Goal: Task Accomplishment & Management: Complete application form

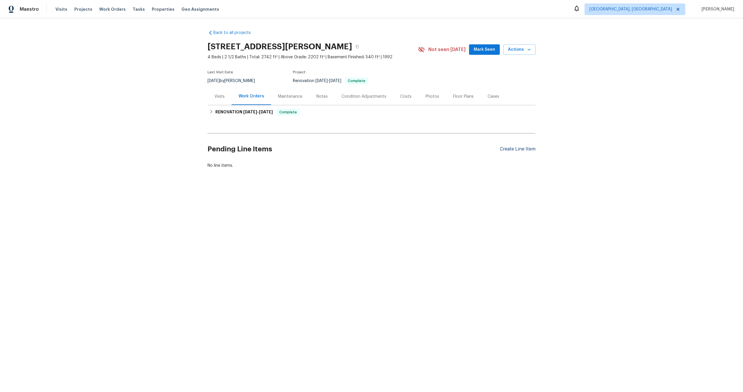
click at [511, 148] on div "Create Line Item" at bounding box center [518, 150] width 36 height 6
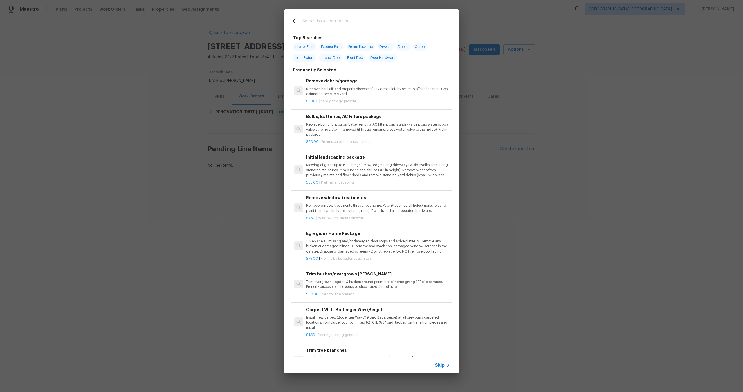
click at [441, 366] on span "Skip" at bounding box center [440, 366] width 10 height 6
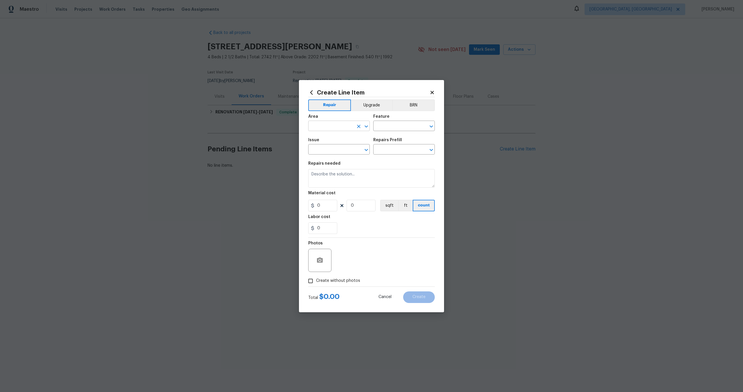
click at [334, 127] on input "text" at bounding box center [330, 126] width 45 height 9
click at [335, 147] on li "Interior Overall" at bounding box center [339, 149] width 62 height 10
type input "Interior Overall"
click at [391, 122] on input "text" at bounding box center [395, 126] width 45 height 9
click at [399, 150] on li "Overall" at bounding box center [404, 154] width 62 height 10
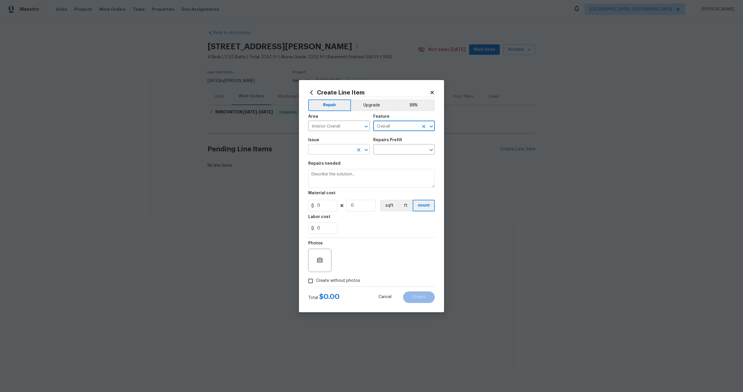
type input "Overall"
click at [332, 147] on input "text" at bounding box center [330, 150] width 45 height 9
click at [321, 178] on li "Photos" at bounding box center [339, 177] width 62 height 10
type input "Photos"
click at [386, 157] on div "Issue Photos ​ Repairs Prefill ​" at bounding box center [371, 147] width 127 height 24
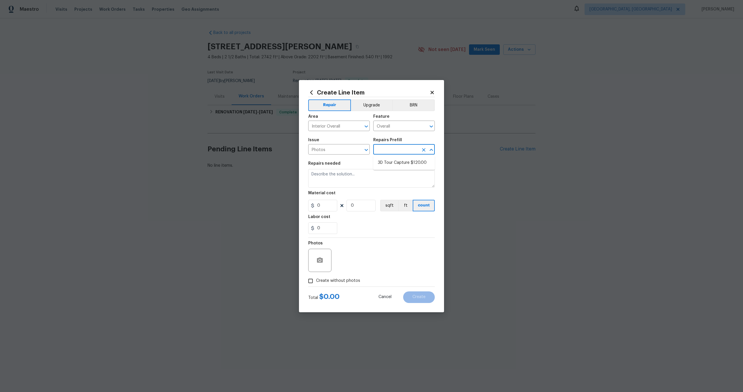
click at [391, 151] on input "text" at bounding box center [395, 150] width 45 height 9
click at [391, 163] on li "3D Tour Capture $120.00" at bounding box center [404, 163] width 62 height 10
type input "3D Tour Capture $120.00"
type textarea "Capture 3D tour of home"
type input "120"
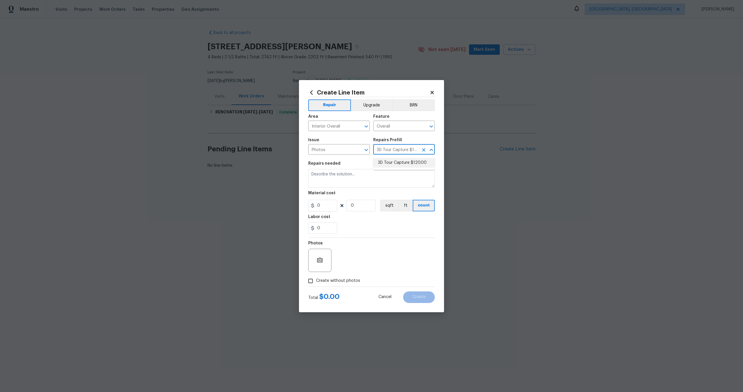
type input "1"
click at [312, 283] on input "Create without photos" at bounding box center [310, 281] width 11 height 11
checkbox input "true"
click at [355, 262] on textarea at bounding box center [385, 260] width 99 height 23
type textarea "."
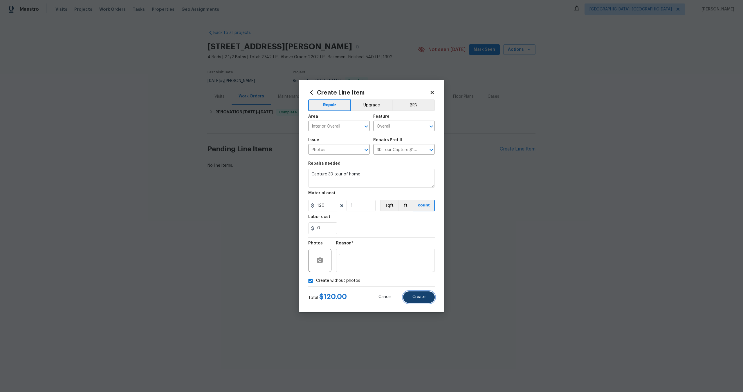
click at [423, 296] on span "Create" at bounding box center [418, 297] width 13 height 4
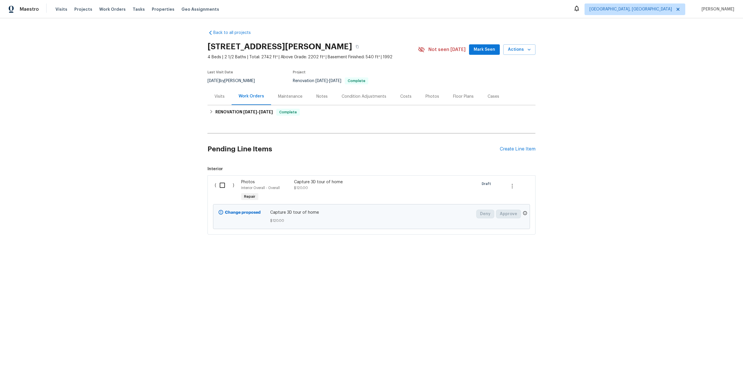
click at [222, 186] on input "checkbox" at bounding box center [224, 185] width 17 height 12
checkbox input "true"
click at [712, 377] on span "Create Work Order" at bounding box center [709, 377] width 39 height 7
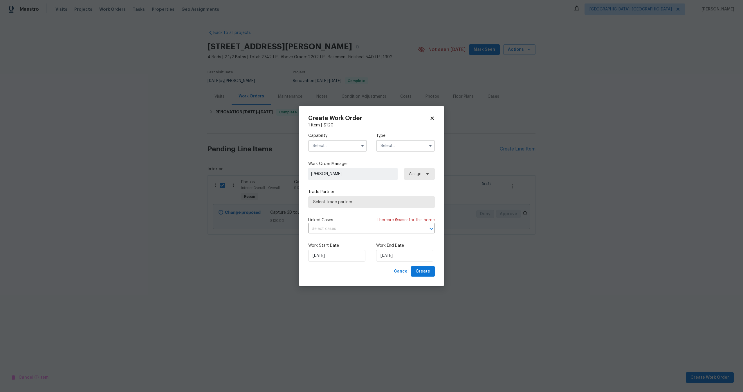
click at [326, 142] on input "text" at bounding box center [337, 146] width 59 height 12
click at [331, 170] on span "Photography" at bounding box center [326, 169] width 25 height 4
type input "Photography"
click at [407, 139] on div "Type" at bounding box center [405, 142] width 59 height 19
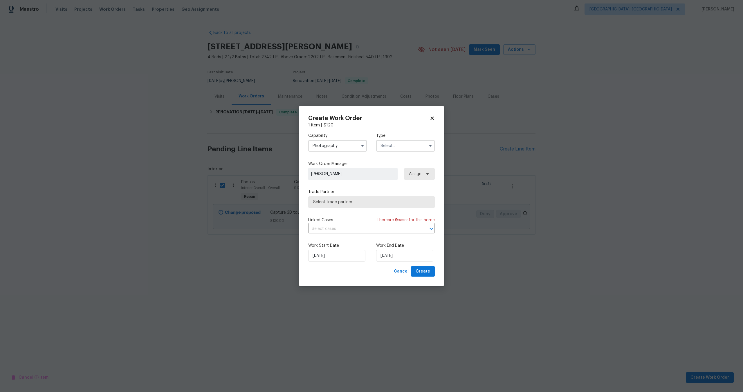
click at [400, 146] on input "text" at bounding box center [405, 146] width 59 height 12
click at [394, 159] on div "Other" at bounding box center [406, 162] width 56 height 10
type input "Other"
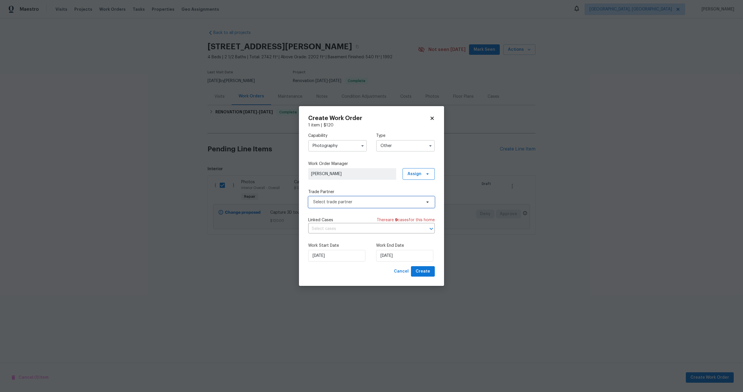
click at [337, 203] on span "Select trade partner" at bounding box center [367, 202] width 108 height 6
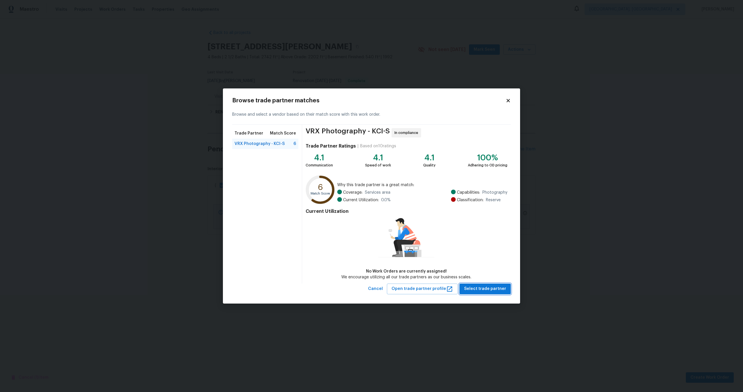
click at [475, 289] on span "Select trade partner" at bounding box center [485, 289] width 42 height 7
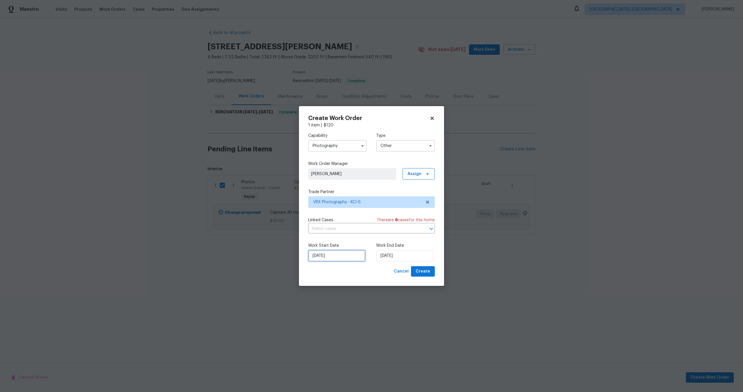
click at [354, 260] on input "07/10/2025" at bounding box center [336, 256] width 57 height 12
click at [398, 258] on input "[DATE]" at bounding box center [404, 256] width 57 height 12
click at [404, 216] on div "8" at bounding box center [403, 214] width 9 height 8
type input "[DATE]"
click at [428, 273] on span "Create" at bounding box center [423, 271] width 15 height 7
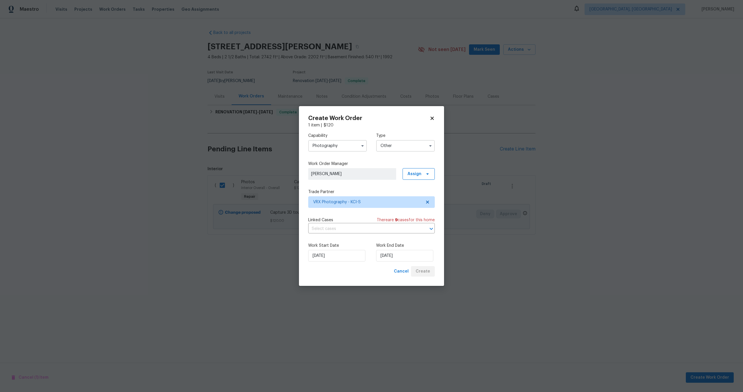
checkbox input "false"
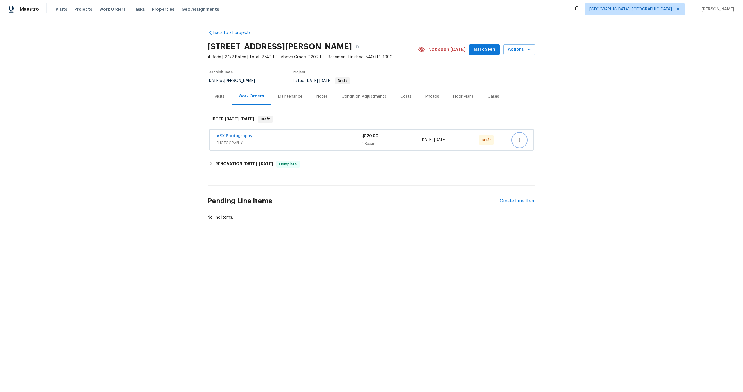
click at [520, 142] on icon "button" at bounding box center [519, 140] width 7 height 7
click at [520, 142] on li "Send to Vendor" at bounding box center [544, 141] width 65 height 10
click at [317, 144] on span "GENERAL_CONTRACTOR" at bounding box center [288, 143] width 145 height 6
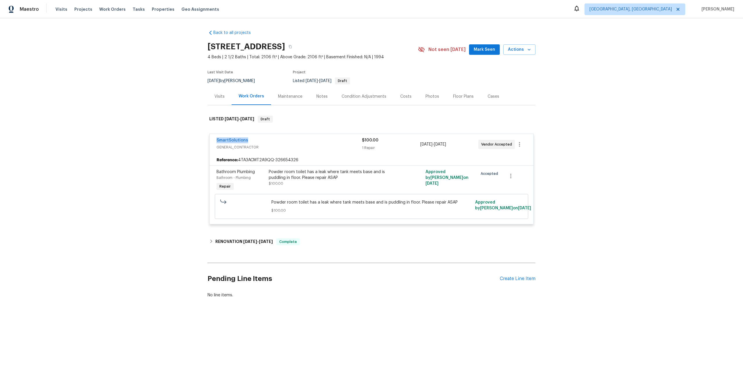
drag, startPoint x: 249, startPoint y: 139, endPoint x: 193, endPoint y: 139, distance: 56.3
click at [193, 139] on div "Back to all projects 1902 Stonewyck Ave, Kannapolis, NC 28081 4 Beds | 2 1/2 Ba…" at bounding box center [371, 178] width 743 height 320
copy link "SmartSolutions"
click at [292, 46] on icon "button" at bounding box center [290, 46] width 3 height 3
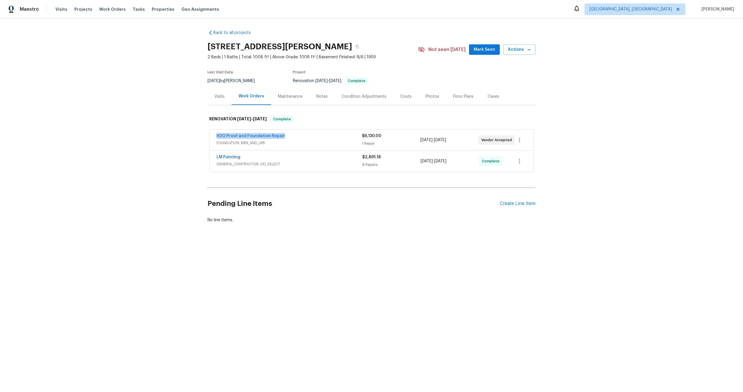
drag, startPoint x: 284, startPoint y: 136, endPoint x: 197, endPoint y: 136, distance: 86.8
click at [197, 136] on div "Back to all projects [STREET_ADDRESS] 2 Beds | 1 Baths | Total: 1008 ft² | Abov…" at bounding box center [371, 140] width 743 height 244
copy link "H2O Proof and Foundation Repair"
click at [359, 46] on icon "button" at bounding box center [356, 46] width 3 height 3
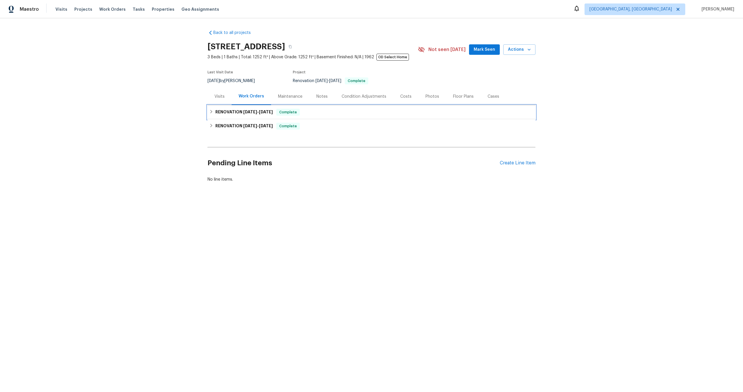
click at [311, 111] on div "RENOVATION [DATE] - [DATE] Complete" at bounding box center [371, 112] width 324 height 7
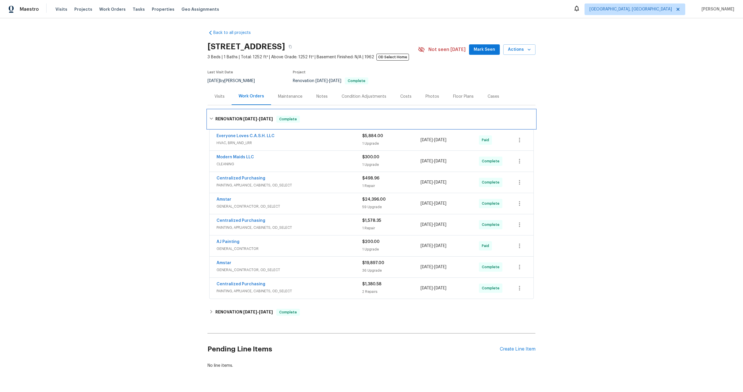
click at [318, 116] on div "RENOVATION [DATE] - [DATE] Complete" at bounding box center [371, 119] width 324 height 7
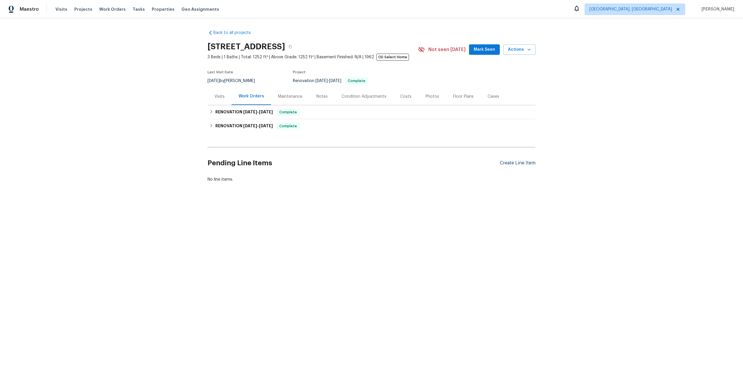
click at [513, 164] on div "Create Line Item" at bounding box center [518, 163] width 36 height 6
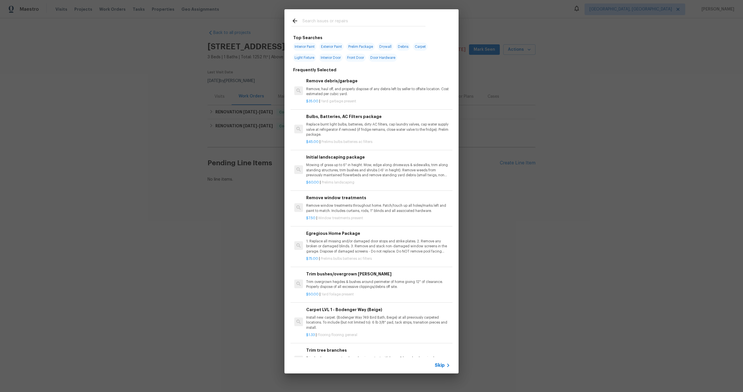
click at [440, 364] on span "Skip" at bounding box center [440, 366] width 10 height 6
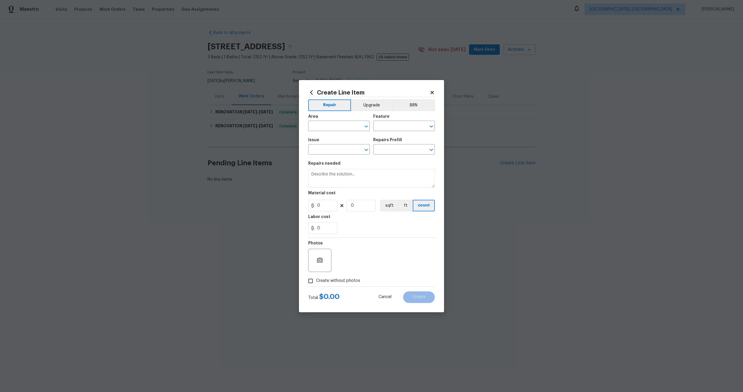
click at [364, 119] on div "Area" at bounding box center [339, 119] width 62 height 8
click at [336, 124] on input "text" at bounding box center [330, 126] width 45 height 9
click at [338, 148] on li "Interior Overall" at bounding box center [339, 149] width 62 height 10
type input "Interior Overall"
click at [393, 128] on input "text" at bounding box center [395, 126] width 45 height 9
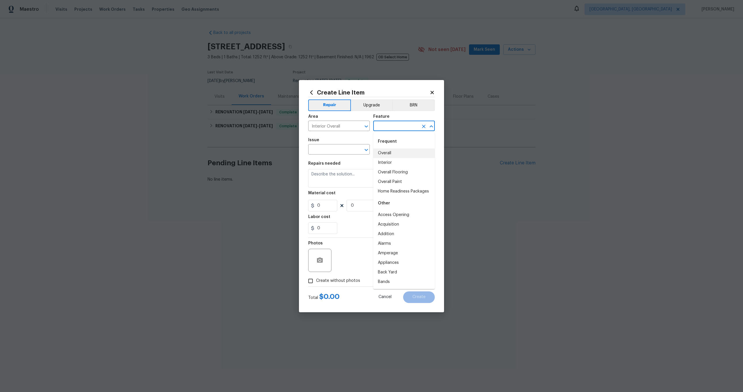
click at [388, 152] on li "Overall" at bounding box center [404, 154] width 62 height 10
type input "Overall"
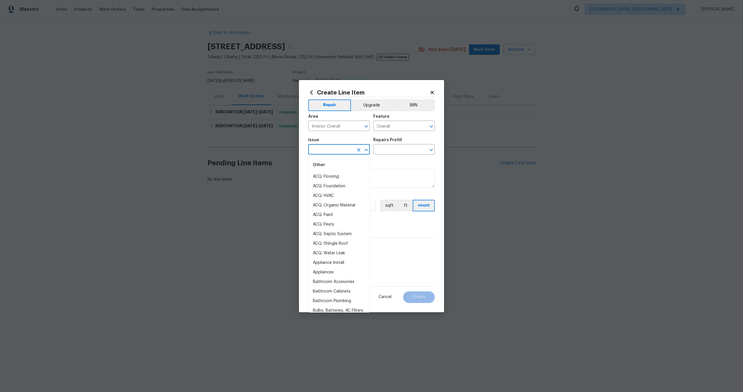
click at [328, 150] on input "text" at bounding box center [330, 150] width 45 height 9
click at [327, 177] on li "Photos" at bounding box center [339, 177] width 62 height 10
type input "Photos"
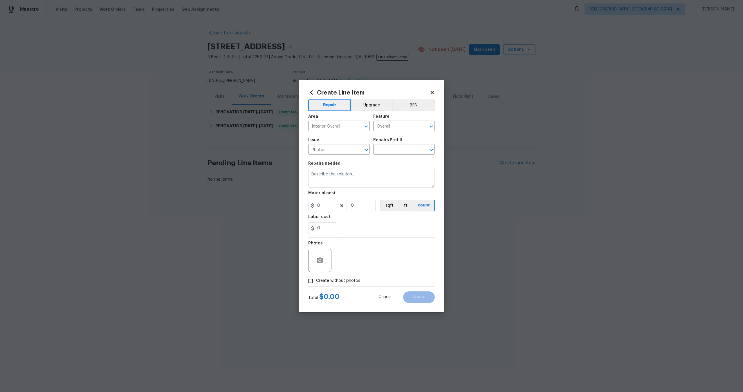
click at [374, 157] on div "Issue Photos ​ Repairs Prefill ​" at bounding box center [371, 147] width 127 height 24
click at [385, 152] on input "text" at bounding box center [395, 150] width 45 height 9
click at [387, 163] on li "3D Tour Capture $120.00" at bounding box center [404, 163] width 62 height 10
type input "3D Tour Capture $120.00"
type textarea "Capture 3D tour of home"
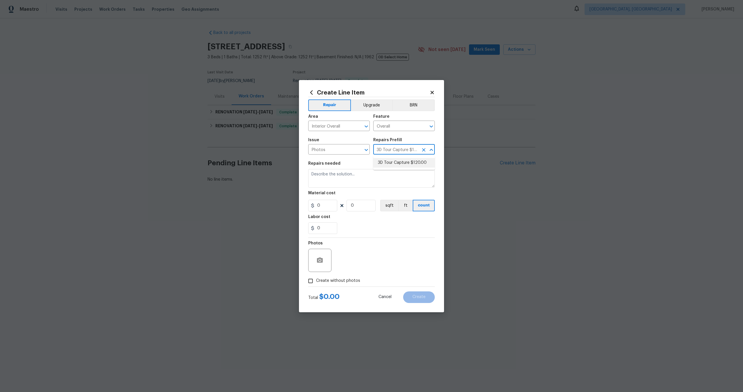
type input "1"
type input "120"
click at [310, 281] on input "Create without photos" at bounding box center [310, 281] width 11 height 11
checkbox input "true"
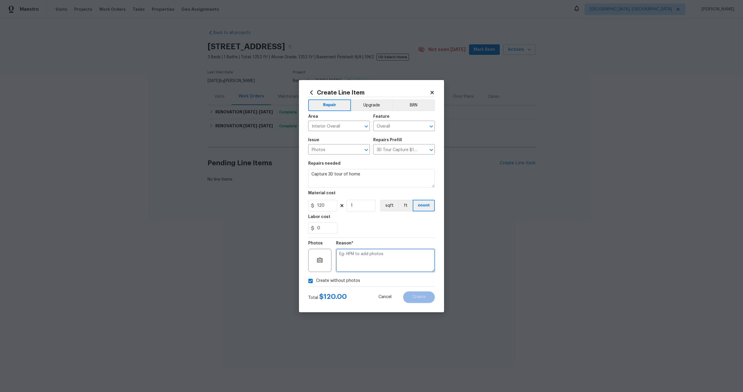
click at [360, 260] on textarea at bounding box center [385, 260] width 99 height 23
type textarea "."
click at [420, 297] on span "Create" at bounding box center [418, 297] width 13 height 4
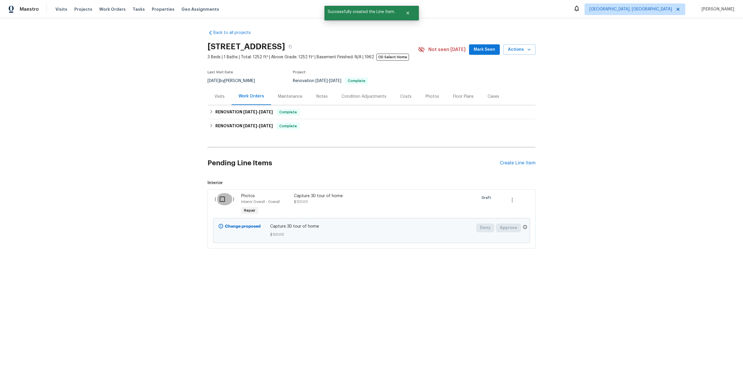
click at [225, 198] on input "checkbox" at bounding box center [224, 199] width 17 height 12
checkbox input "true"
click at [711, 376] on span "Create Work Order" at bounding box center [709, 377] width 39 height 7
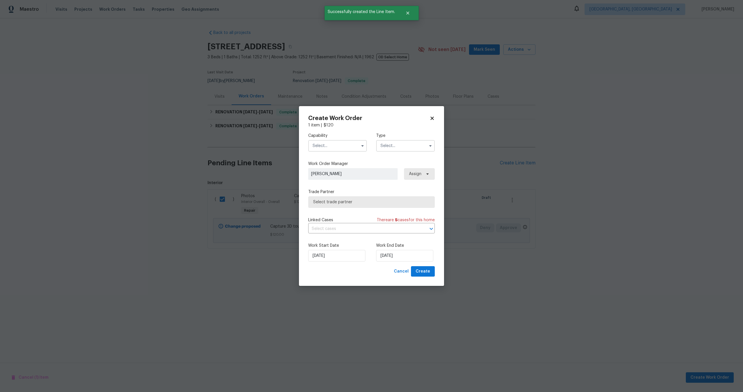
click at [333, 146] on input "text" at bounding box center [337, 146] width 59 height 12
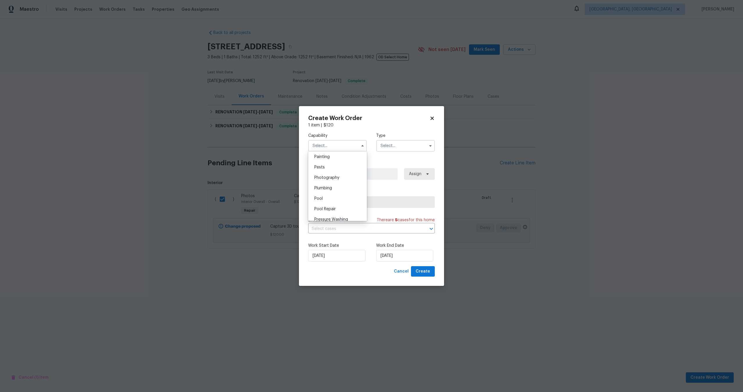
scroll to position [480, 0]
click at [331, 187] on span "Photography" at bounding box center [326, 186] width 25 height 4
type input "Photography"
click at [394, 144] on input "text" at bounding box center [405, 146] width 59 height 12
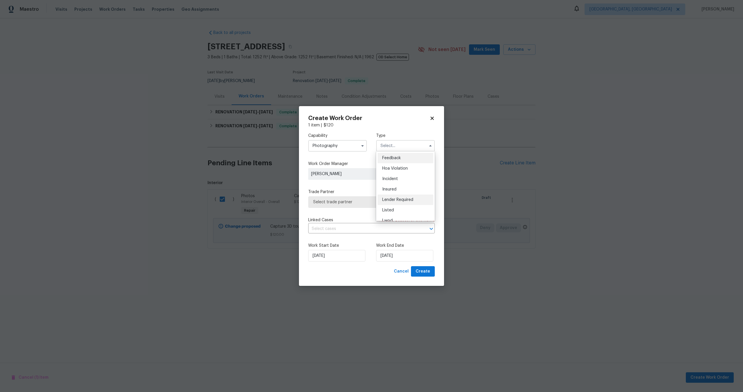
scroll to position [69, 0]
click at [392, 165] on div "Other" at bounding box center [406, 162] width 56 height 10
type input "Other"
click at [372, 204] on span "Select trade partner" at bounding box center [367, 202] width 108 height 6
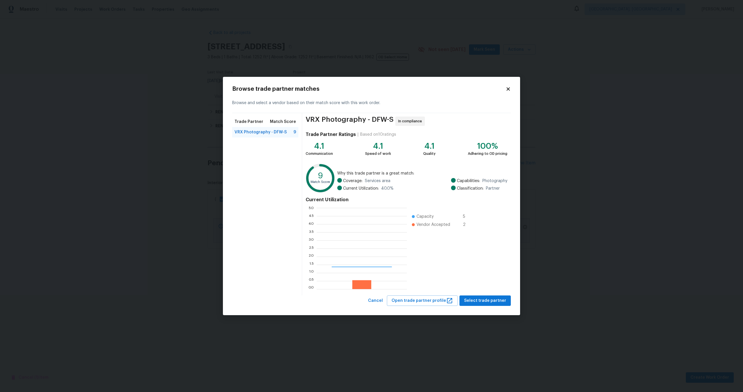
scroll to position [81, 90]
click at [486, 297] on button "Select trade partner" at bounding box center [484, 301] width 51 height 11
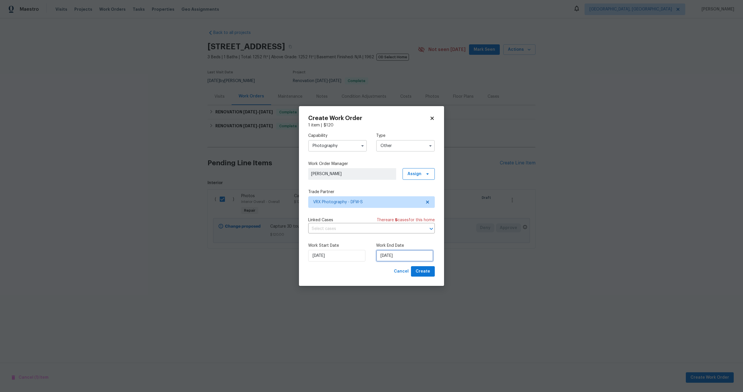
click at [411, 255] on input "07/10/2025" at bounding box center [404, 256] width 57 height 12
click at [402, 213] on div "8" at bounding box center [403, 214] width 9 height 8
type input "08/10/2025"
click at [426, 269] on span "Create" at bounding box center [423, 271] width 15 height 7
checkbox input "false"
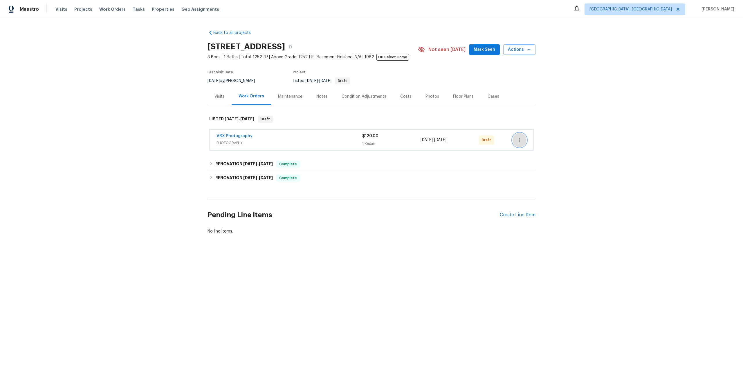
click at [520, 143] on icon "button" at bounding box center [519, 140] width 7 height 7
click at [520, 143] on li "Send to Vendor" at bounding box center [544, 141] width 65 height 10
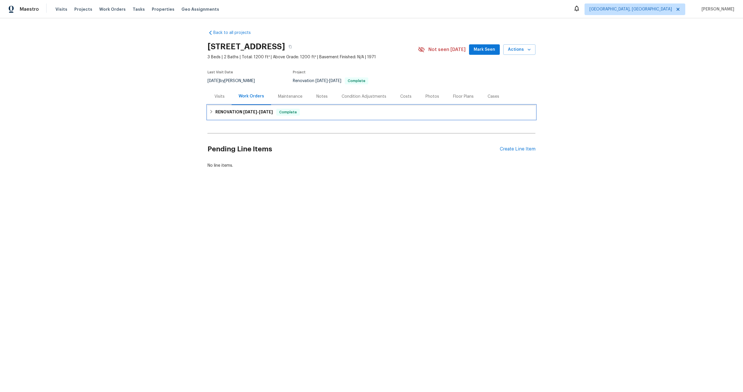
click at [306, 113] on div "RENOVATION [DATE] - [DATE] Complete" at bounding box center [371, 112] width 324 height 7
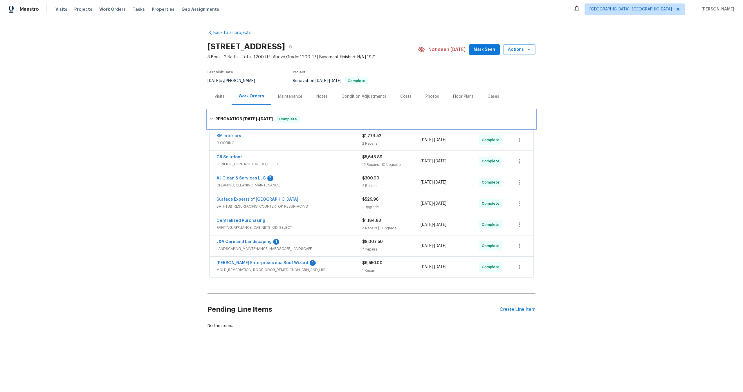
click at [307, 113] on div "RENOVATION [DATE] - [DATE] Complete" at bounding box center [371, 119] width 328 height 19
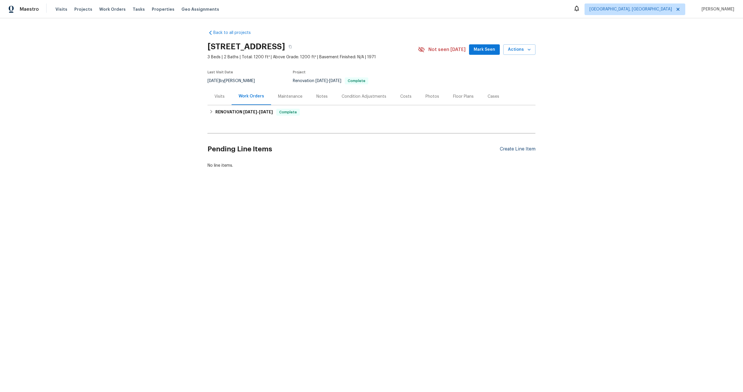
click at [523, 149] on div "Create Line Item" at bounding box center [518, 150] width 36 height 6
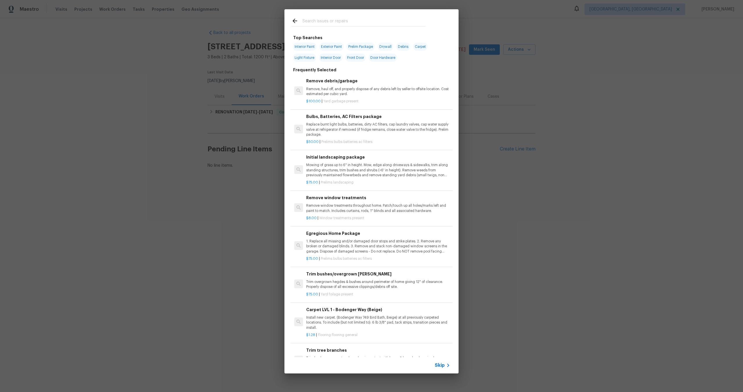
click at [444, 367] on span "Skip" at bounding box center [440, 366] width 10 height 6
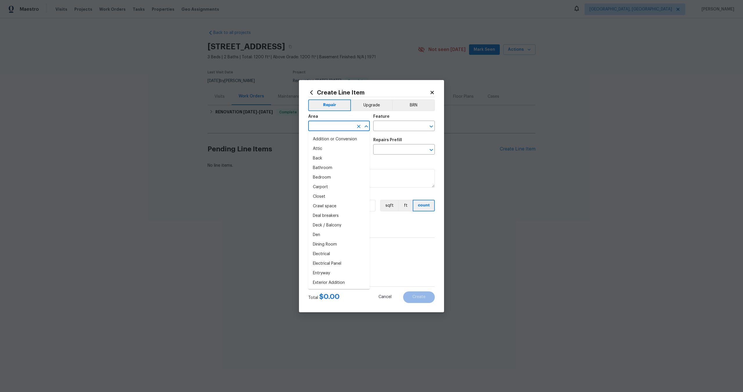
click at [340, 130] on input "text" at bounding box center [330, 126] width 45 height 9
click at [339, 148] on li "Interior Overall" at bounding box center [339, 149] width 62 height 10
type input "Interior Overall"
click at [391, 129] on input "text" at bounding box center [395, 126] width 45 height 9
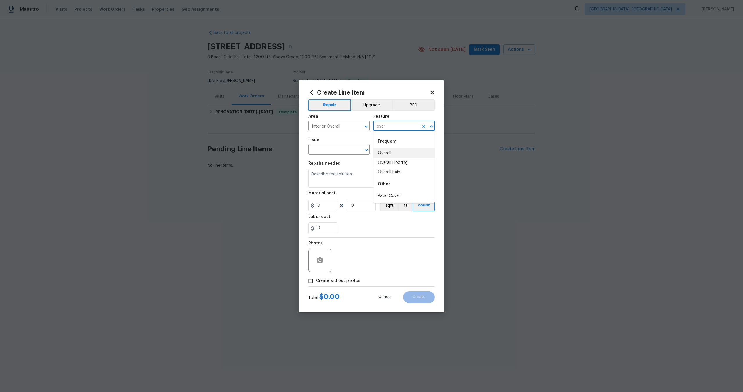
click at [389, 153] on li "Overall" at bounding box center [404, 154] width 62 height 10
type input "Overall"
click at [330, 148] on input "text" at bounding box center [330, 150] width 45 height 9
click at [326, 174] on li "Photos" at bounding box center [339, 177] width 62 height 10
type input "Photos"
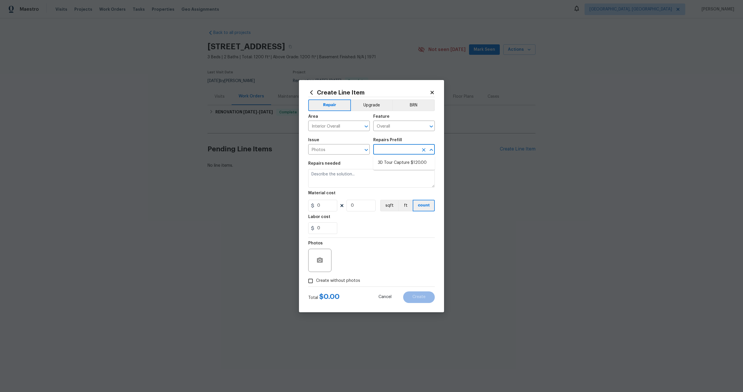
click at [387, 147] on input "text" at bounding box center [395, 150] width 45 height 9
click at [387, 163] on li "3D Tour Capture $120.00" at bounding box center [404, 163] width 62 height 10
type input "3D Tour Capture $120.00"
type textarea "Capture 3D tour of home"
type input "1"
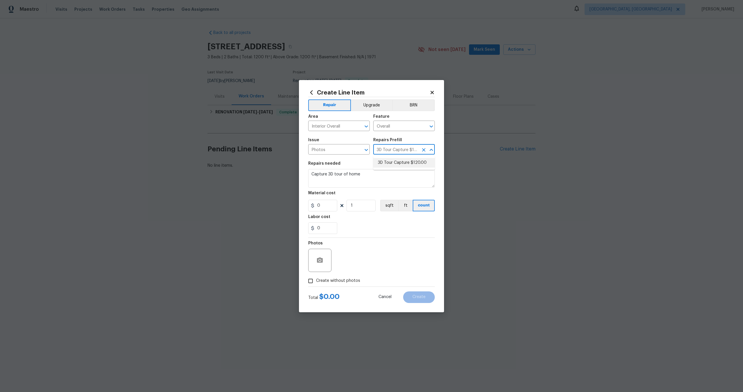
type input "120"
click at [309, 281] on input "Create without photos" at bounding box center [310, 281] width 11 height 11
checkbox input "true"
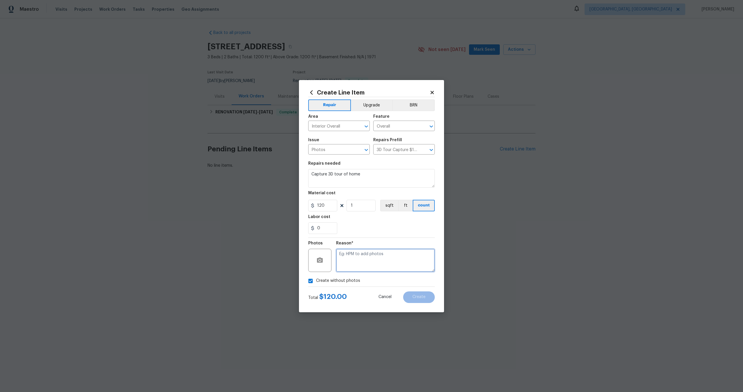
click at [356, 257] on textarea at bounding box center [385, 260] width 99 height 23
type textarea "."
click at [418, 295] on span "Create" at bounding box center [418, 297] width 13 height 4
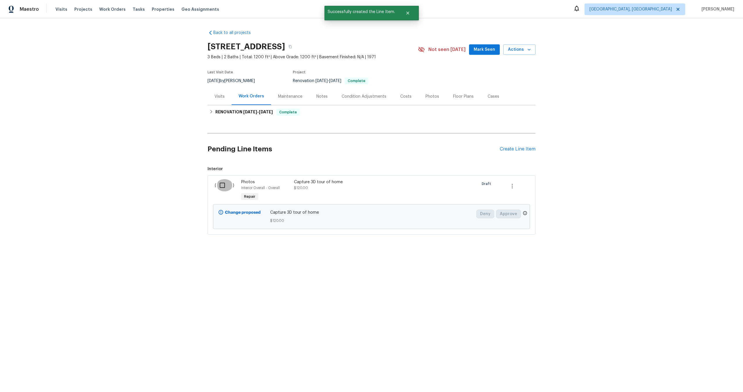
click at [221, 184] on input "checkbox" at bounding box center [224, 185] width 17 height 12
checkbox input "true"
click at [708, 386] on div "Cancel (1) Item Create Work Order" at bounding box center [371, 378] width 743 height 30
click at [709, 380] on span "Create Work Order" at bounding box center [709, 377] width 39 height 7
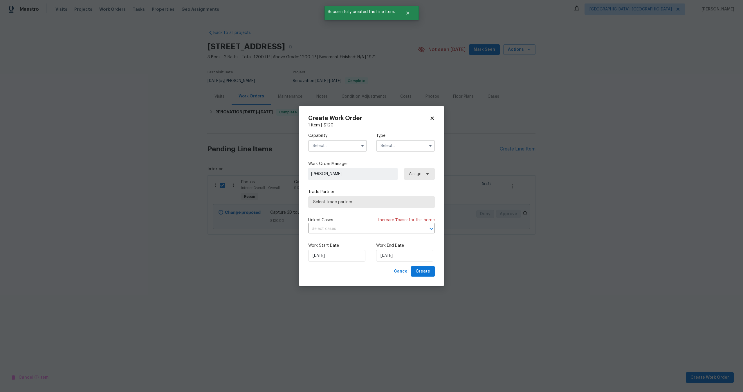
click at [335, 148] on input "text" at bounding box center [337, 146] width 59 height 12
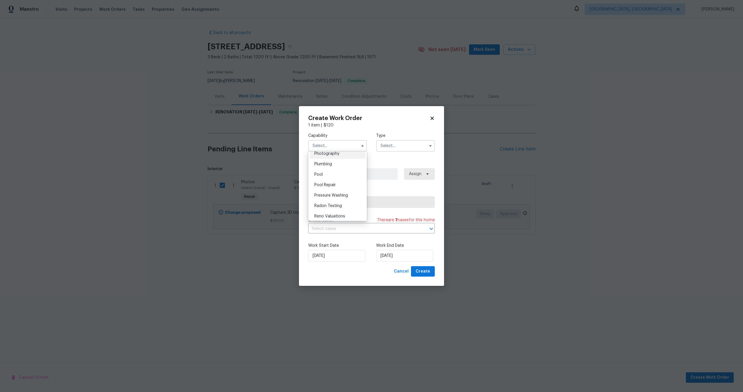
click at [331, 157] on div "Photography" at bounding box center [338, 154] width 56 height 10
type input "Photography"
click at [401, 145] on input "text" at bounding box center [405, 146] width 59 height 12
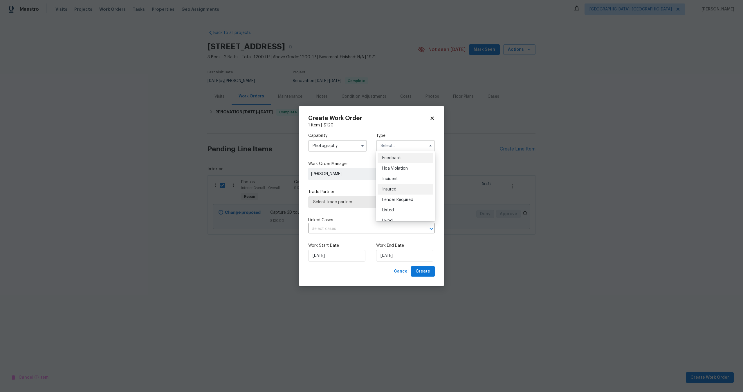
scroll to position [69, 0]
click at [392, 164] on div "Other" at bounding box center [406, 162] width 56 height 10
type input "Other"
click at [357, 203] on span "Select trade partner" at bounding box center [367, 202] width 108 height 6
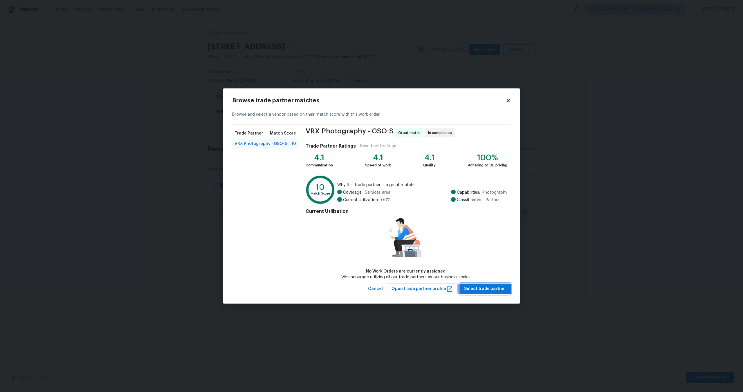
click at [489, 259] on div "Browse trade partner matches Browse and select a vendor based on their match sc…" at bounding box center [371, 196] width 279 height 197
click at [489, 288] on span "Select trade partner" at bounding box center [485, 289] width 42 height 7
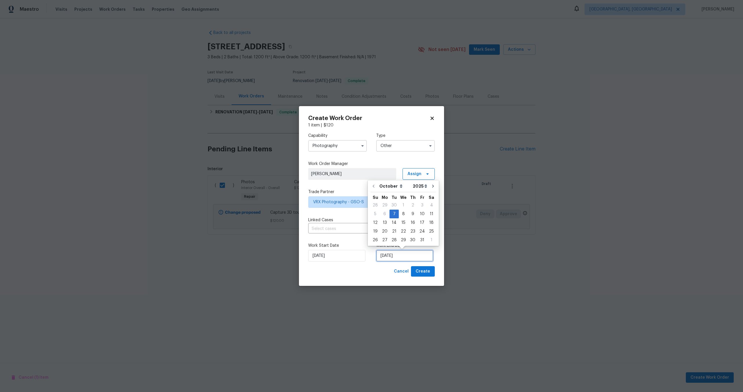
click at [395, 250] on input "[DATE]" at bounding box center [404, 256] width 57 height 12
click at [404, 215] on div "8" at bounding box center [403, 214] width 9 height 8
type input "[DATE]"
click at [418, 272] on span "Create" at bounding box center [423, 271] width 15 height 7
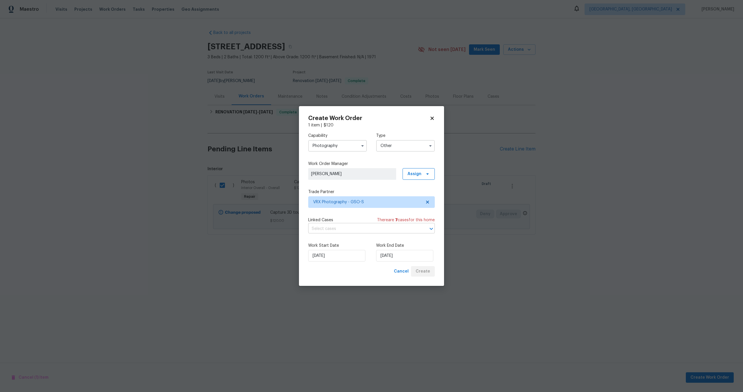
checkbox input "false"
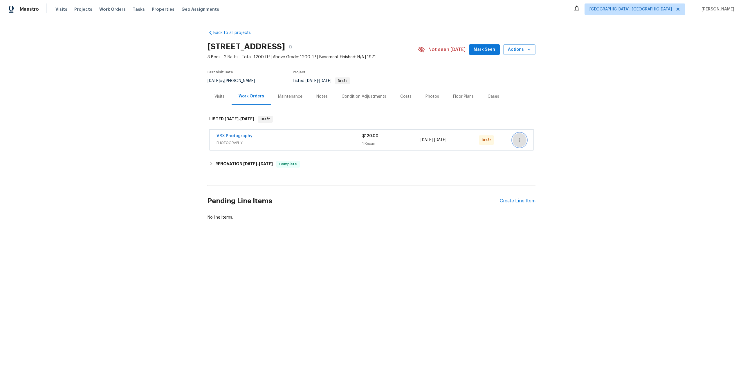
click at [521, 140] on icon "button" at bounding box center [519, 140] width 7 height 7
click at [521, 140] on li "Send to Vendor" at bounding box center [544, 141] width 65 height 10
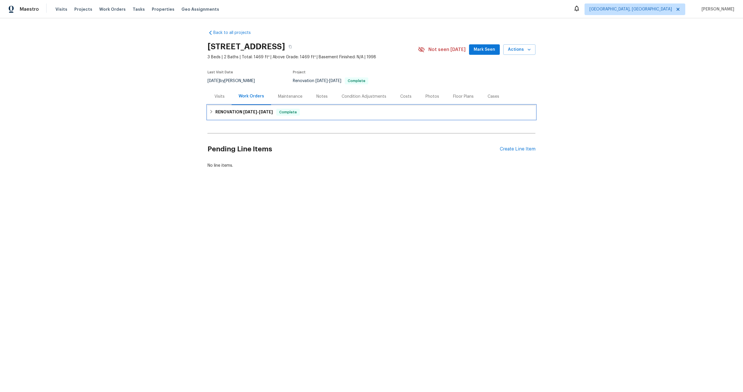
click at [338, 116] on div "RENOVATION [DATE] - [DATE] Complete" at bounding box center [371, 112] width 328 height 14
click at [431, 114] on div "RENOVATION [DATE] - [DATE] Complete" at bounding box center [371, 112] width 324 height 7
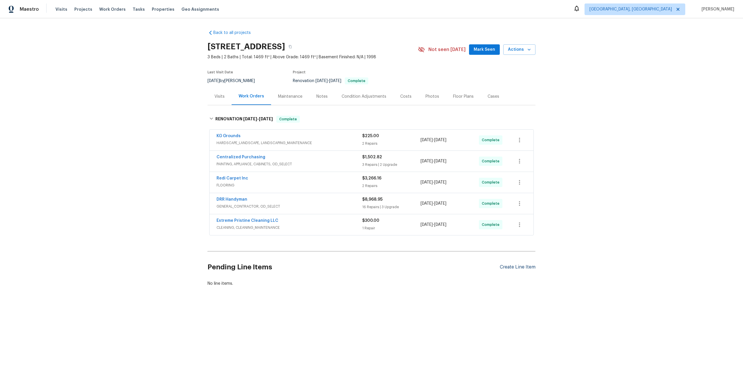
click at [518, 266] on div "Create Line Item" at bounding box center [518, 268] width 36 height 6
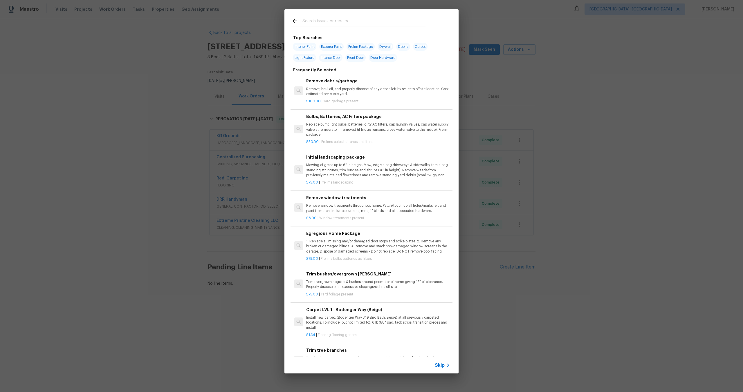
click at [440, 364] on span "Skip" at bounding box center [440, 366] width 10 height 6
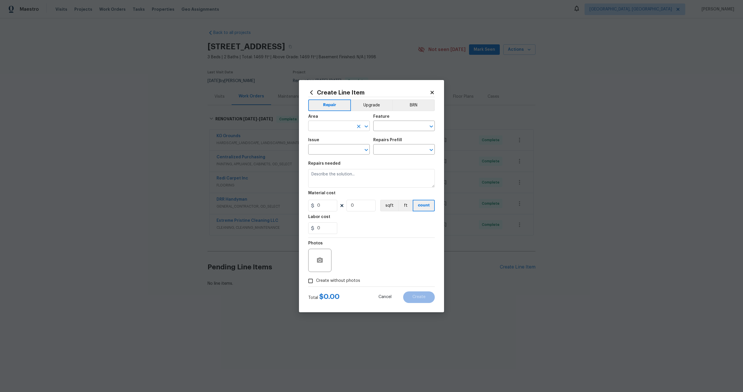
click at [338, 125] on input "text" at bounding box center [330, 126] width 45 height 9
click at [339, 151] on li "Interior Overall" at bounding box center [339, 149] width 62 height 10
type input "Interior Overall"
click at [403, 122] on input "text" at bounding box center [395, 126] width 45 height 9
click at [396, 151] on li "Overall" at bounding box center [404, 154] width 62 height 10
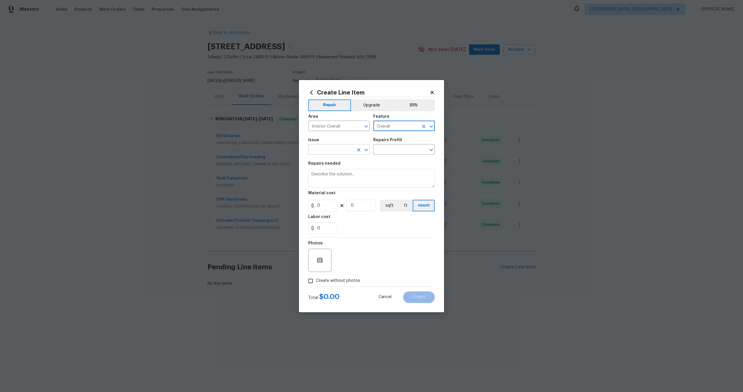
type input "Overall"
click at [320, 150] on input "text" at bounding box center [330, 150] width 45 height 9
click at [326, 178] on li "Photos" at bounding box center [339, 177] width 62 height 10
type input "Photos"
click at [380, 157] on div "Issue Photos ​ Repairs Prefill ​" at bounding box center [371, 147] width 127 height 24
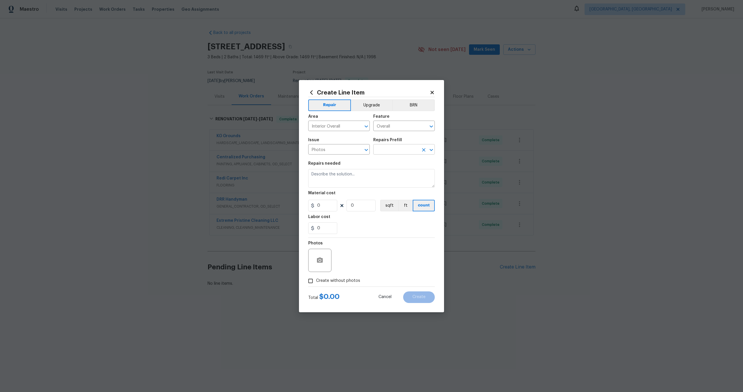
click at [386, 151] on input "text" at bounding box center [395, 150] width 45 height 9
click at [386, 166] on li "3D Tour Capture $120.00" at bounding box center [404, 163] width 62 height 10
type input "3D Tour Capture $120.00"
type textarea "Capture 3D tour of home"
type input "1"
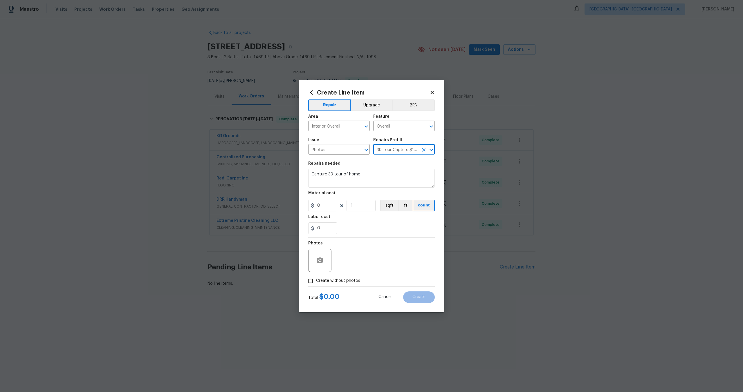
type input "120"
click at [313, 279] on input "Create without photos" at bounding box center [310, 281] width 11 height 11
checkbox input "true"
click at [361, 261] on textarea at bounding box center [385, 260] width 99 height 23
type textarea "."
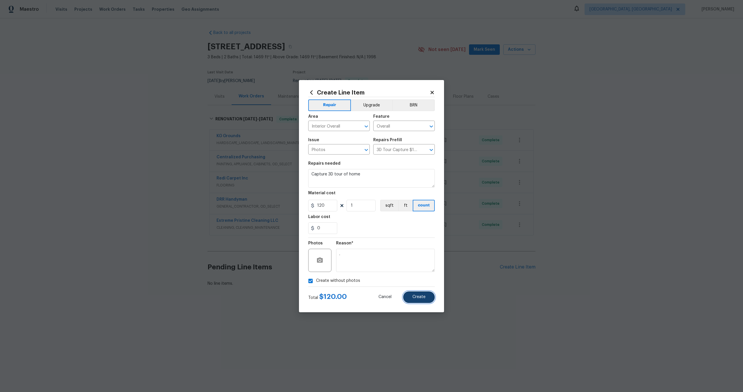
click at [422, 296] on span "Create" at bounding box center [418, 297] width 13 height 4
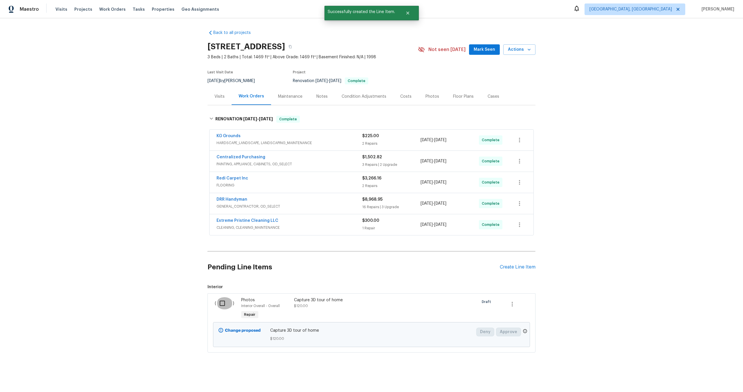
click at [227, 303] on input "checkbox" at bounding box center [224, 303] width 17 height 12
checkbox input "true"
click at [715, 375] on span "Create Work Order" at bounding box center [709, 377] width 39 height 7
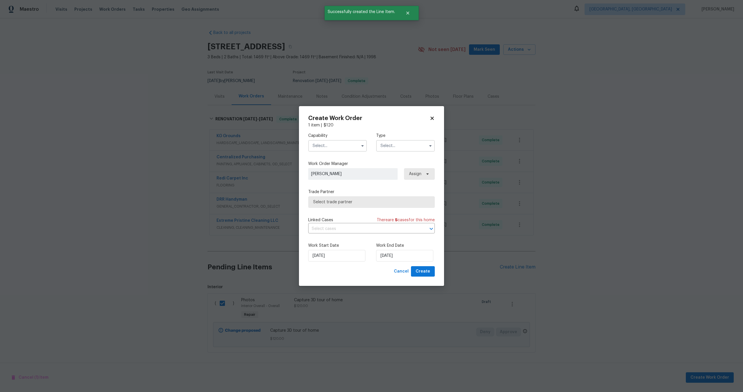
click at [349, 147] on input "text" at bounding box center [337, 146] width 59 height 12
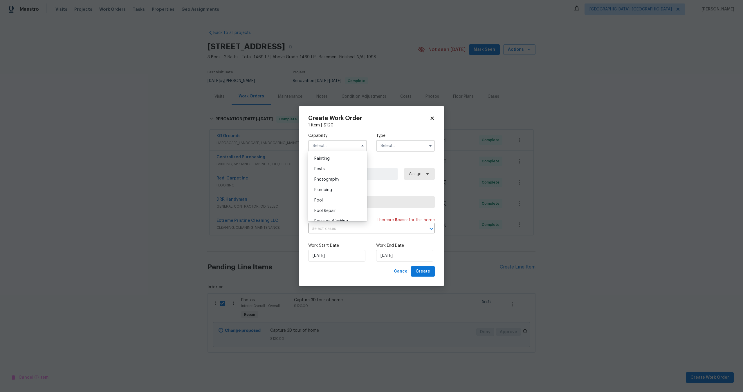
scroll to position [475, 0]
click at [338, 192] on span "Photography" at bounding box center [326, 191] width 25 height 4
type input "Photography"
click at [422, 143] on input "text" at bounding box center [405, 146] width 59 height 12
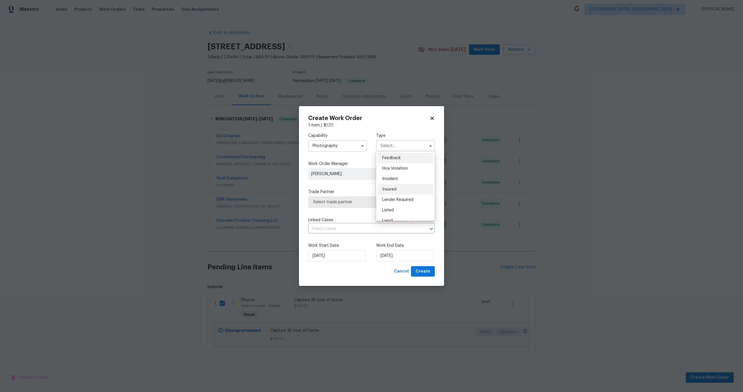
scroll to position [69, 0]
click at [394, 164] on div "Other" at bounding box center [406, 162] width 56 height 10
type input "Other"
click at [371, 204] on span "Select trade partner" at bounding box center [367, 202] width 108 height 6
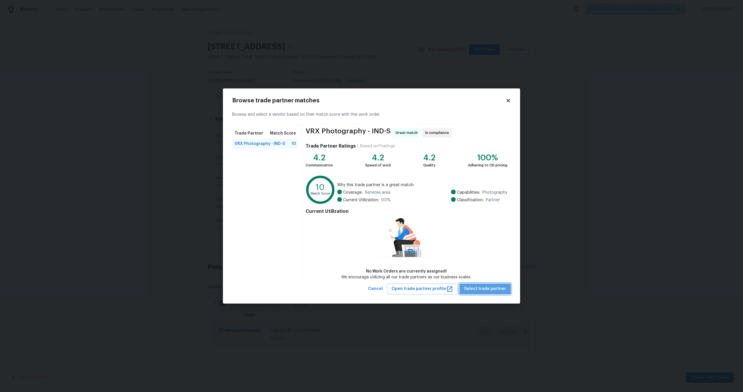
click at [498, 291] on span "Select trade partner" at bounding box center [485, 289] width 42 height 7
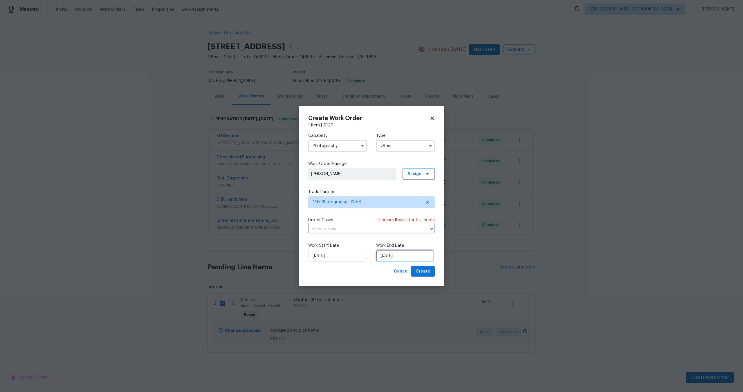
click at [416, 252] on input "07/10/2025" at bounding box center [404, 256] width 57 height 12
click at [404, 215] on div "8" at bounding box center [403, 214] width 9 height 8
type input "08/10/2025"
click at [425, 270] on span "Create" at bounding box center [423, 271] width 15 height 7
checkbox input "false"
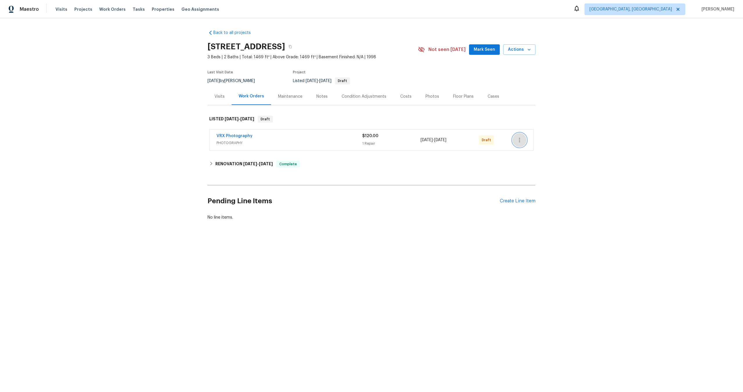
click at [521, 139] on icon "button" at bounding box center [519, 140] width 7 height 7
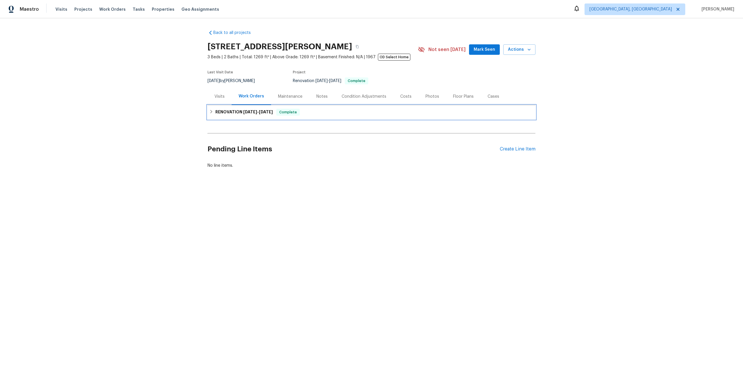
click at [324, 116] on div "RENOVATION [DATE] - [DATE] Complete" at bounding box center [371, 112] width 328 height 14
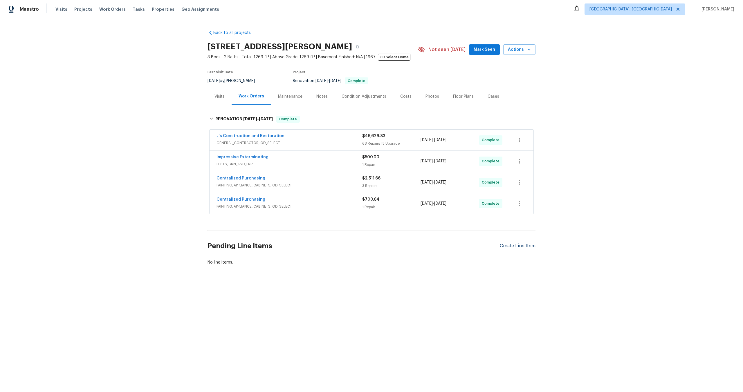
click at [513, 245] on div "Create Line Item" at bounding box center [518, 246] width 36 height 6
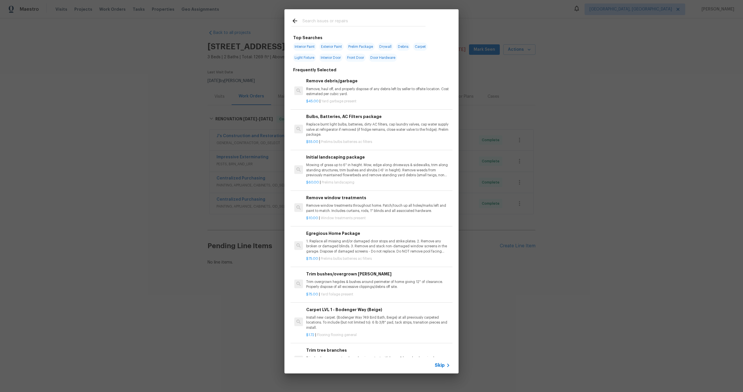
click at [443, 367] on span "Skip" at bounding box center [440, 366] width 10 height 6
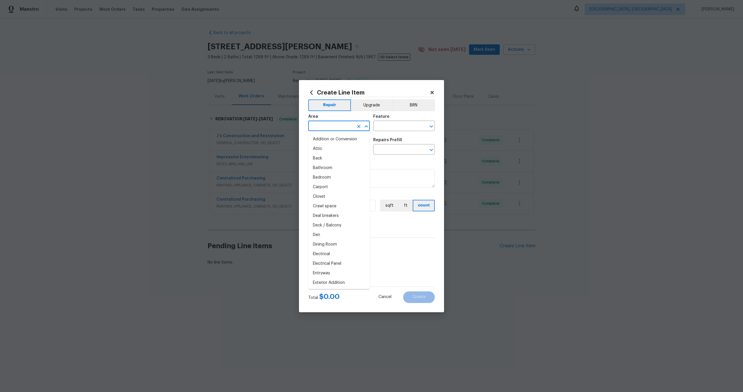
click at [326, 128] on input "text" at bounding box center [330, 126] width 45 height 9
click at [333, 147] on li "Interior Overall" at bounding box center [339, 149] width 62 height 10
type input "Interior Overall"
click at [387, 127] on input "text" at bounding box center [395, 126] width 45 height 9
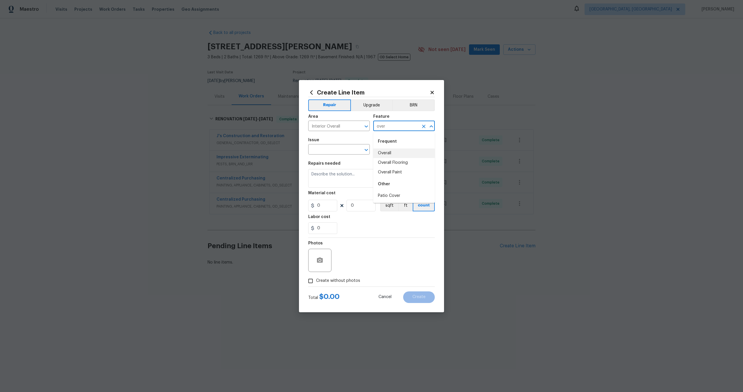
click at [388, 152] on li "Overall" at bounding box center [404, 154] width 62 height 10
type input "Overall"
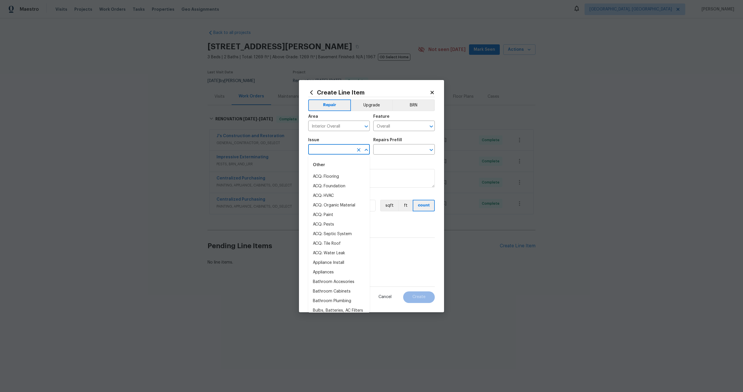
click at [340, 151] on input "text" at bounding box center [330, 150] width 45 height 9
click at [335, 173] on li "Photos" at bounding box center [339, 177] width 62 height 10
type input "Photos"
click at [401, 148] on input "text" at bounding box center [395, 150] width 45 height 9
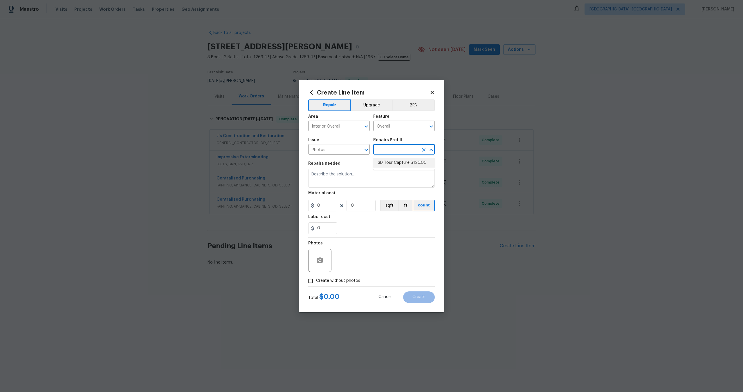
click at [388, 164] on li "3D Tour Capture $120.00" at bounding box center [404, 163] width 62 height 10
type input "3D Tour Capture $120.00"
type textarea "Capture 3D tour of home"
type input "1"
type input "120"
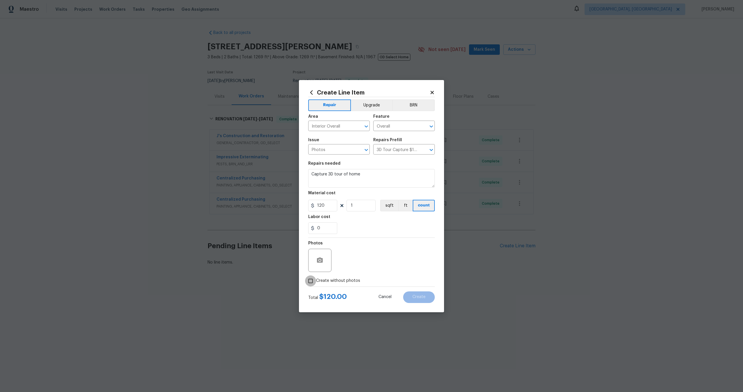
click at [311, 284] on input "Create without photos" at bounding box center [310, 281] width 11 height 11
checkbox input "true"
click at [338, 274] on div "Reason*" at bounding box center [385, 257] width 99 height 38
click at [360, 250] on textarea at bounding box center [385, 260] width 99 height 23
type textarea "."
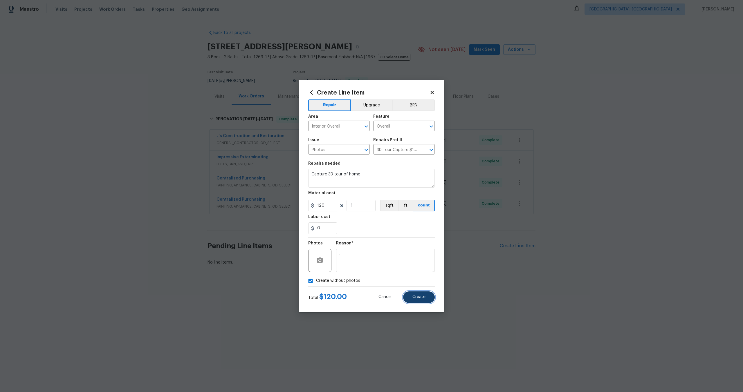
click at [421, 295] on span "Create" at bounding box center [418, 297] width 13 height 4
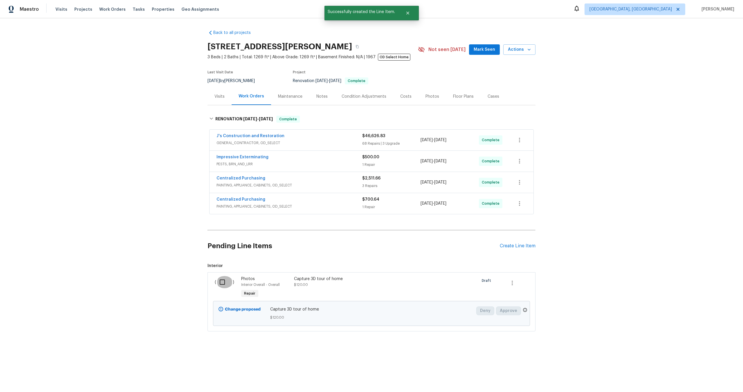
click at [223, 279] on input "checkbox" at bounding box center [224, 282] width 17 height 12
checkbox input "true"
click at [705, 379] on span "Create Work Order" at bounding box center [709, 377] width 39 height 7
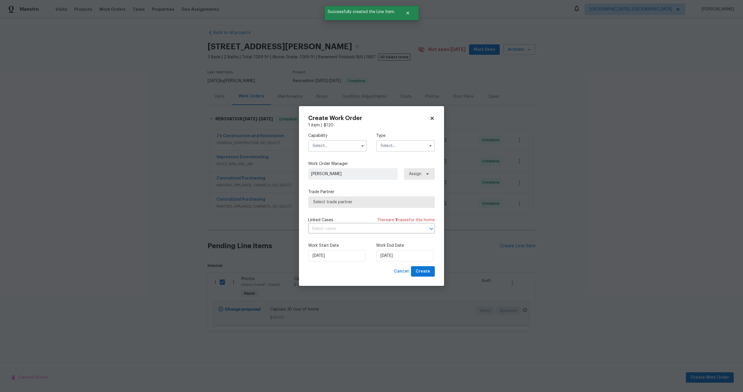
click at [340, 151] on input "text" at bounding box center [337, 146] width 59 height 12
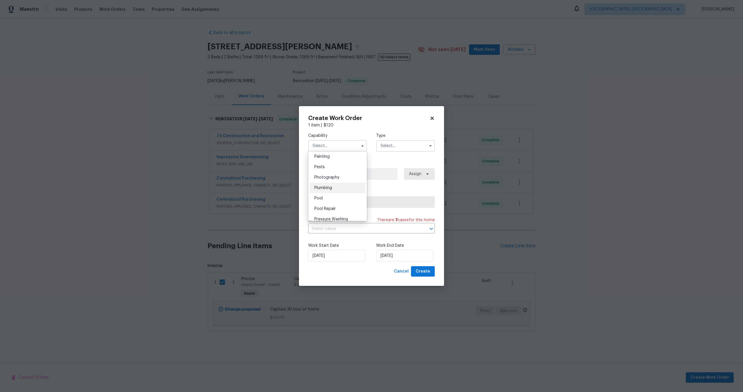
scroll to position [477, 0]
click at [341, 185] on div "Photography" at bounding box center [338, 189] width 56 height 10
type input "Photography"
click at [403, 145] on input "text" at bounding box center [405, 146] width 59 height 12
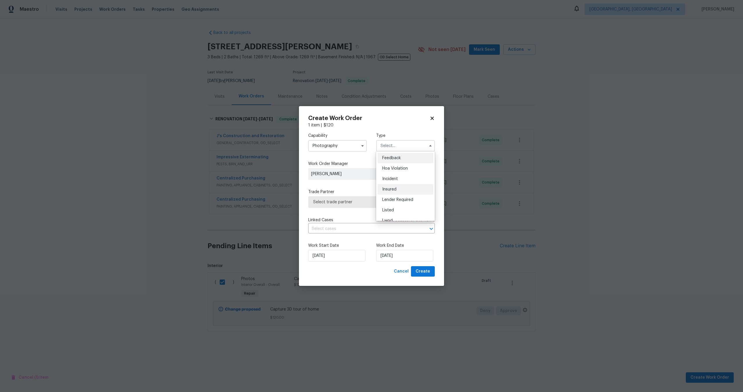
scroll to position [69, 0]
click at [392, 166] on div "Other" at bounding box center [406, 162] width 56 height 10
type input "Other"
click at [345, 202] on span "Select trade partner" at bounding box center [367, 202] width 108 height 6
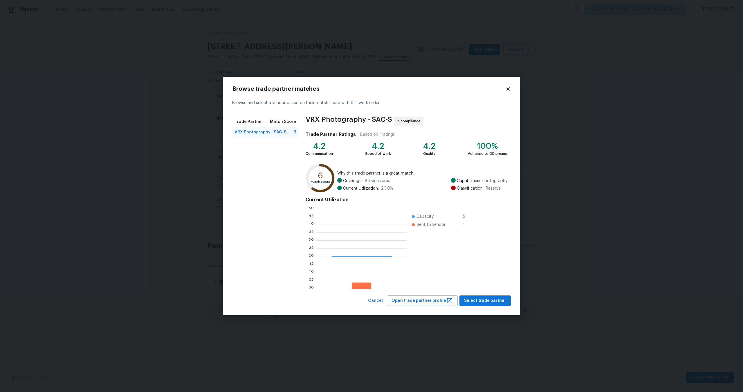
scroll to position [81, 90]
click at [482, 297] on span "Select trade partner" at bounding box center [485, 300] width 42 height 7
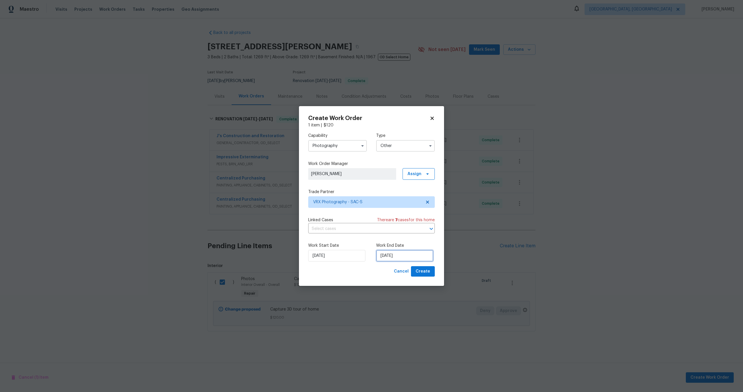
click at [392, 261] on input "07/10/2025" at bounding box center [404, 256] width 57 height 12
click at [403, 215] on div "8" at bounding box center [403, 214] width 9 height 8
type input "08/10/2025"
click at [428, 274] on span "Create" at bounding box center [423, 271] width 15 height 7
checkbox input "false"
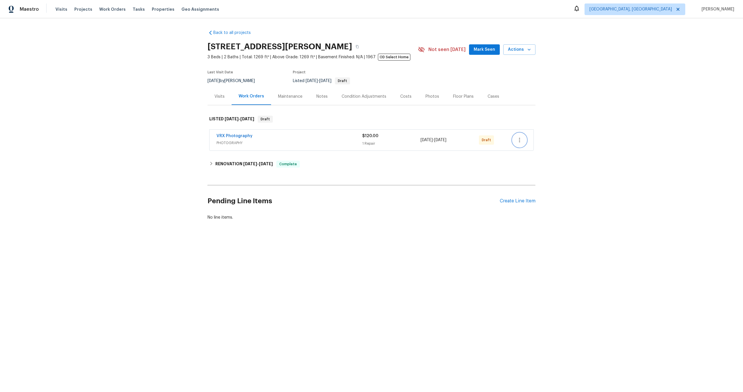
click at [522, 139] on icon "button" at bounding box center [519, 140] width 7 height 7
click at [522, 139] on li "Send to Vendor" at bounding box center [544, 141] width 65 height 10
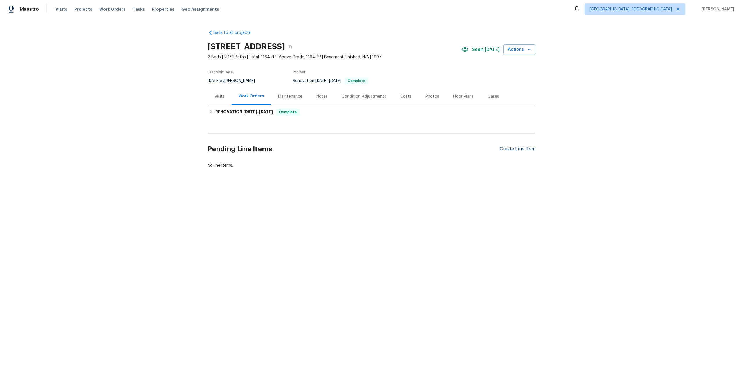
click at [517, 151] on div "Create Line Item" at bounding box center [518, 150] width 36 height 6
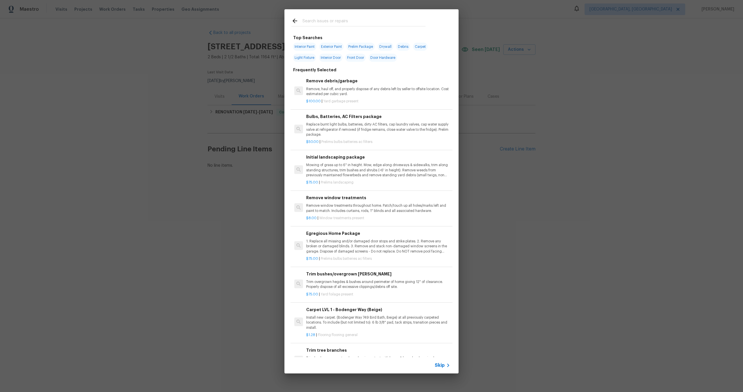
click at [441, 363] on span "Skip" at bounding box center [440, 366] width 10 height 6
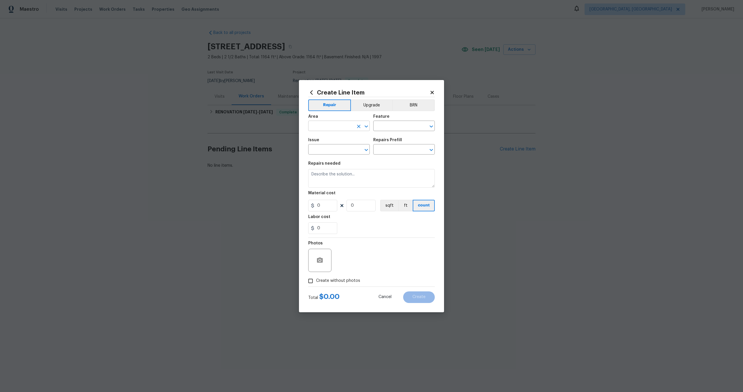
click at [331, 129] on input "text" at bounding box center [330, 126] width 45 height 9
click at [337, 151] on li "Interior Overall" at bounding box center [339, 149] width 62 height 10
type input "Interior Overall"
click at [399, 120] on div "Feature" at bounding box center [404, 119] width 62 height 8
click at [394, 127] on input "text" at bounding box center [395, 126] width 45 height 9
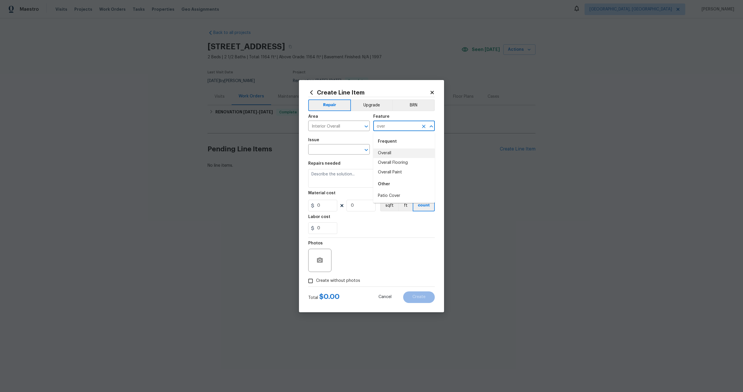
click at [393, 152] on li "Overall" at bounding box center [404, 154] width 62 height 10
type input "Overall"
click at [314, 152] on input "text" at bounding box center [330, 150] width 45 height 9
click at [314, 174] on li "Photos" at bounding box center [339, 177] width 62 height 10
type input "Photos"
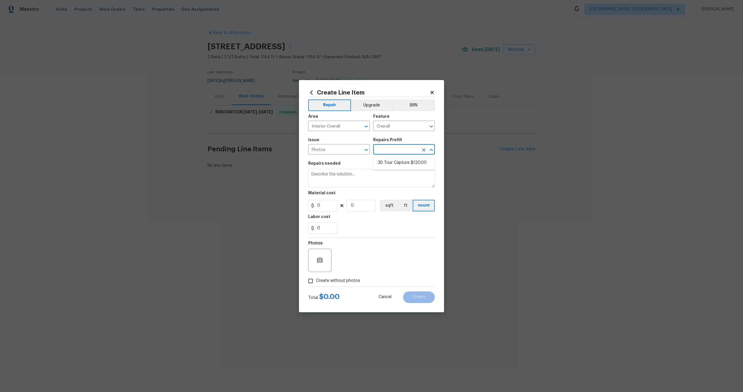
click at [398, 150] on input "text" at bounding box center [395, 150] width 45 height 9
click at [390, 163] on li "3D Tour Capture $120.00" at bounding box center [404, 163] width 62 height 10
type input "3D Tour Capture $120.00"
type textarea "Capture 3D tour of home"
type input "1"
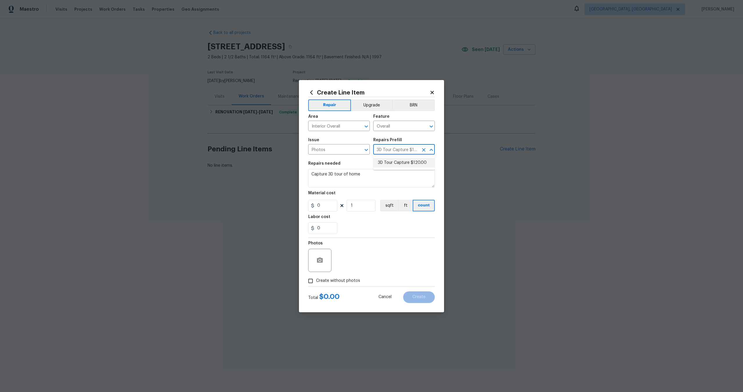
type input "120"
click at [314, 280] on input "Create without photos" at bounding box center [310, 281] width 11 height 11
checkbox input "true"
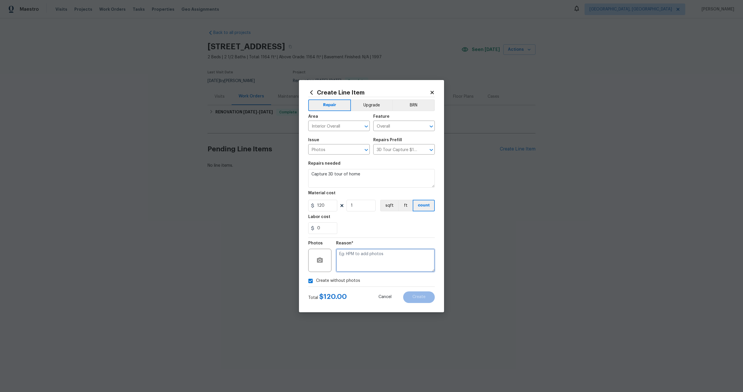
click at [364, 261] on textarea at bounding box center [385, 260] width 99 height 23
type textarea "."
click at [418, 299] on span "Create" at bounding box center [418, 297] width 13 height 4
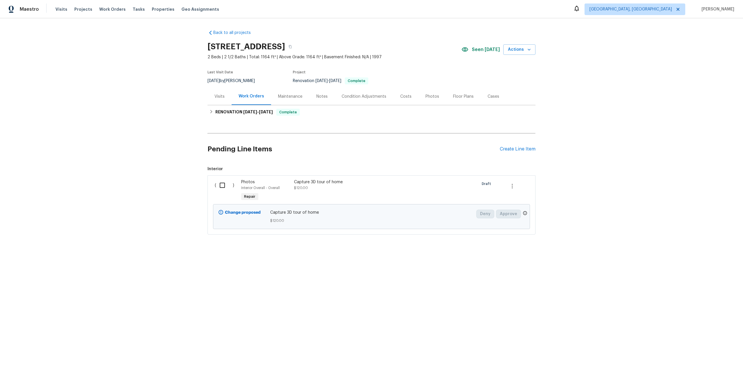
click at [223, 185] on input "checkbox" at bounding box center [224, 185] width 17 height 12
checkbox input "true"
click at [702, 374] on button "Create Work Order" at bounding box center [710, 378] width 48 height 11
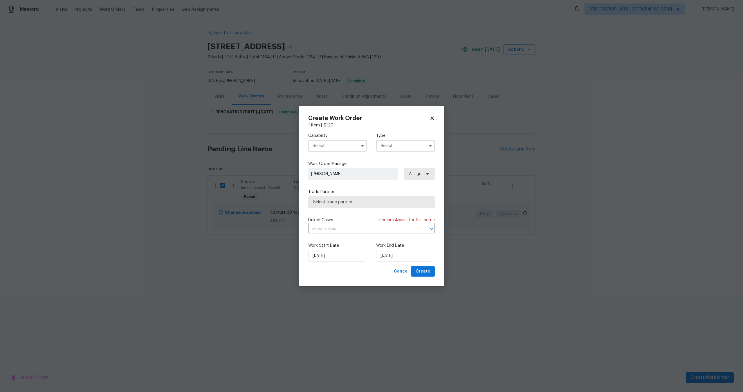
click at [330, 144] on input "text" at bounding box center [337, 146] width 59 height 12
click at [331, 170] on div "Photography" at bounding box center [338, 173] width 56 height 10
type input "Photography"
click at [399, 142] on input "text" at bounding box center [405, 146] width 59 height 12
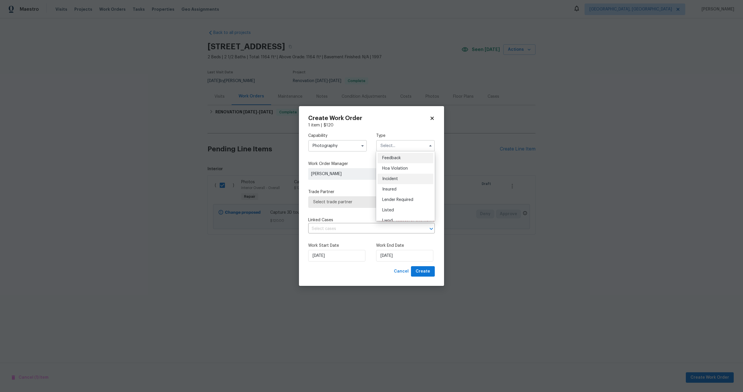
scroll to position [69, 0]
click at [388, 162] on span "Other" at bounding box center [387, 162] width 11 height 4
type input "Other"
click at [356, 195] on div "Trade Partner Select trade partner" at bounding box center [371, 198] width 127 height 19
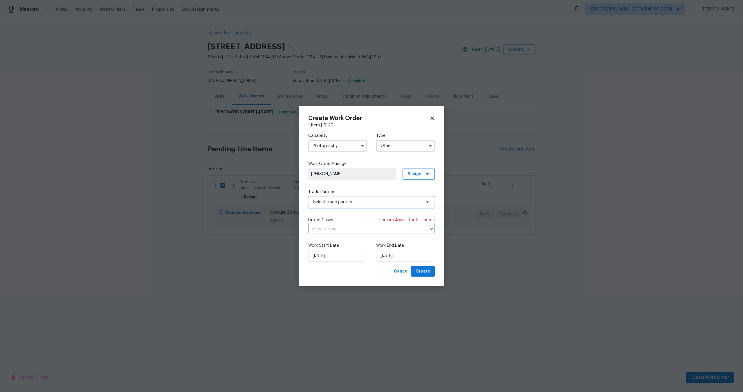
click at [350, 202] on span "Select trade partner" at bounding box center [367, 202] width 108 height 6
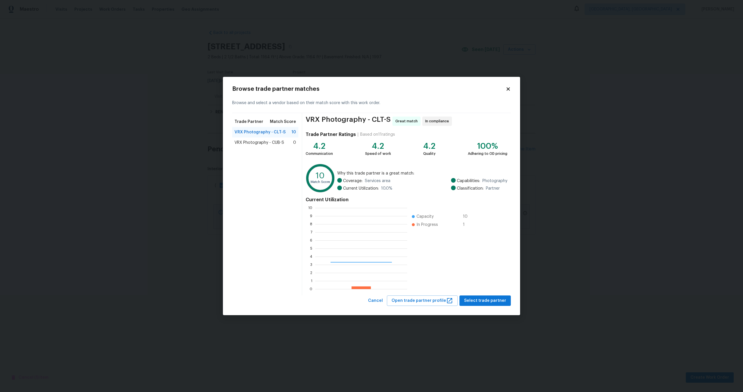
scroll to position [81, 92]
click at [496, 300] on span "Select trade partner" at bounding box center [485, 300] width 42 height 7
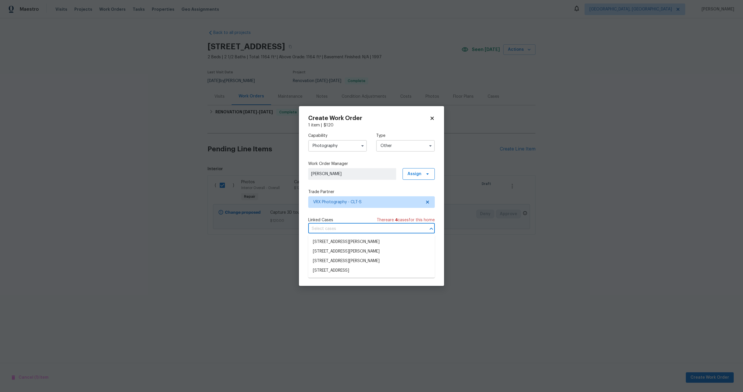
click at [332, 226] on input "text" at bounding box center [363, 229] width 110 height 9
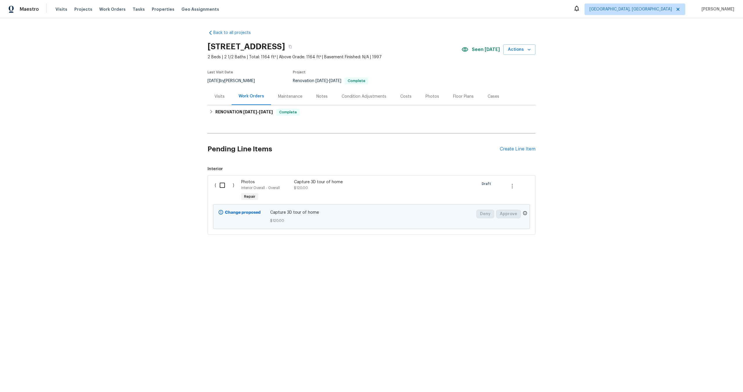
click at [225, 185] on input "checkbox" at bounding box center [224, 185] width 17 height 12
checkbox input "true"
click at [699, 377] on span "Create Work Order" at bounding box center [709, 377] width 39 height 7
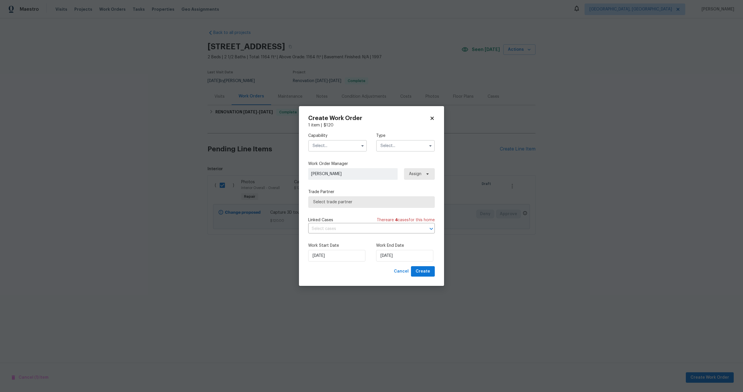
click at [341, 146] on input "text" at bounding box center [337, 146] width 59 height 12
click at [329, 182] on span "Photography" at bounding box center [326, 181] width 25 height 4
type input "Photography"
click at [423, 143] on input "text" at bounding box center [405, 146] width 59 height 12
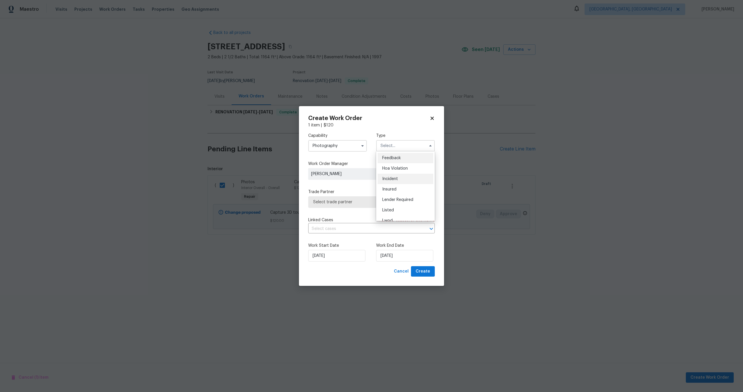
scroll to position [69, 0]
click at [394, 160] on div "Other" at bounding box center [406, 162] width 56 height 10
type input "Other"
click at [355, 202] on span "Select trade partner" at bounding box center [367, 202] width 108 height 6
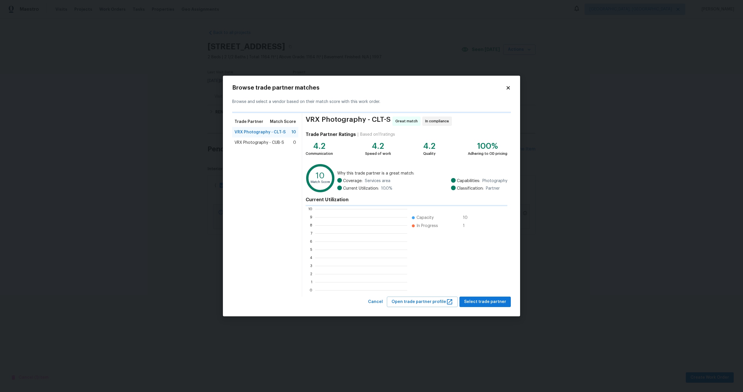
scroll to position [81, 92]
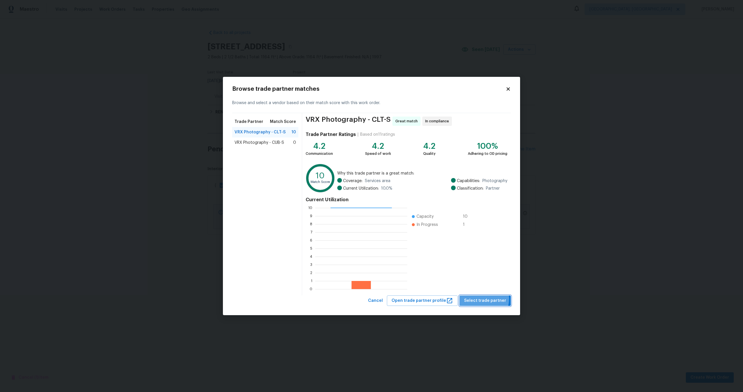
click at [486, 299] on span "Select trade partner" at bounding box center [485, 300] width 42 height 7
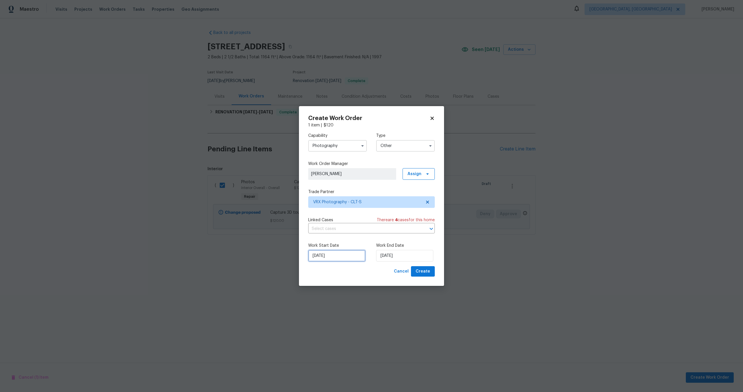
click at [328, 257] on input "07/10/2025" at bounding box center [336, 256] width 57 height 12
click at [401, 256] on input "07/10/2025" at bounding box center [404, 256] width 57 height 12
drag, startPoint x: 403, startPoint y: 213, endPoint x: 405, endPoint y: 222, distance: 8.8
click at [403, 213] on div "8" at bounding box center [403, 214] width 9 height 8
type input "08/10/2025"
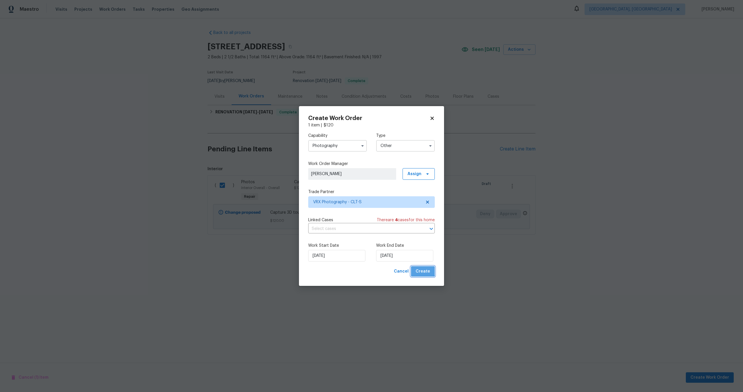
click at [420, 268] on span "Create" at bounding box center [423, 271] width 15 height 7
checkbox input "false"
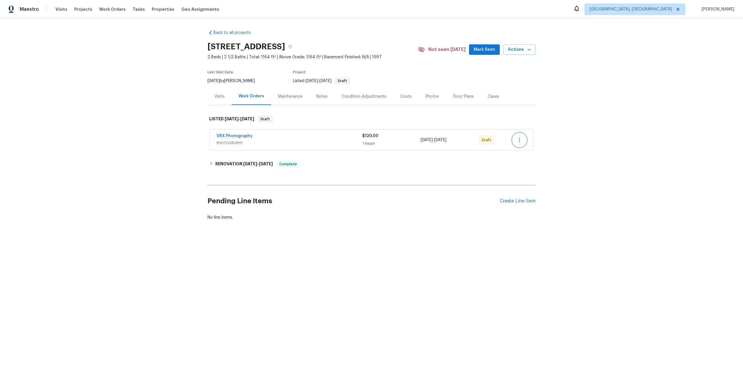
click at [518, 140] on icon "button" at bounding box center [519, 140] width 7 height 7
click at [518, 140] on li "Send to Vendor" at bounding box center [544, 141] width 65 height 10
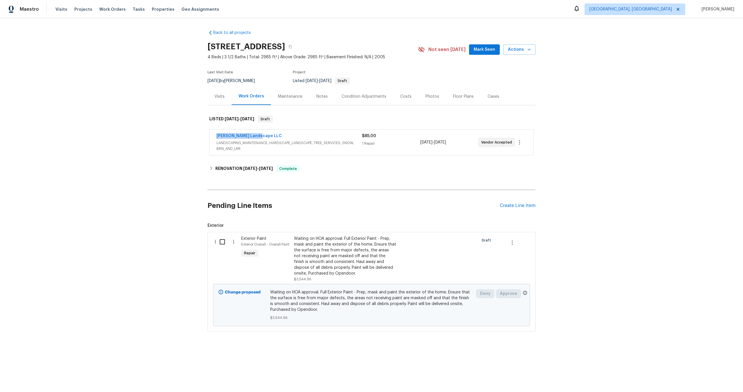
drag, startPoint x: 260, startPoint y: 134, endPoint x: 195, endPoint y: 133, distance: 65.6
click at [195, 133] on div "Back to all projects 12997 Wyandot Way, Denver, CO 80234 4 Beds | 3 1/2 Baths |…" at bounding box center [371, 194] width 743 height 353
copy link "Dalia Landscape LLC"
click at [292, 45] on icon "button" at bounding box center [289, 46] width 3 height 3
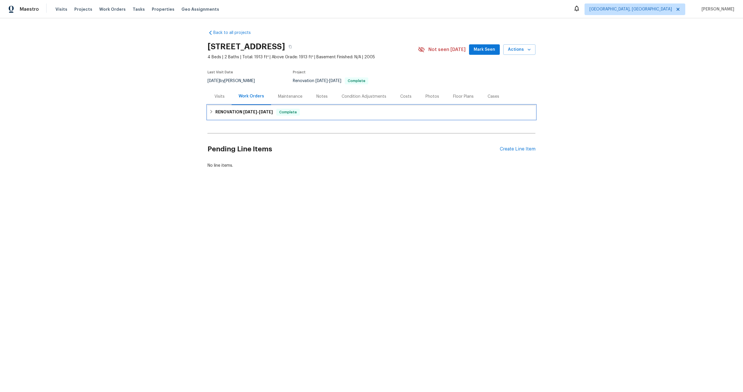
click at [343, 107] on div "RENOVATION [DATE] - [DATE] Complete" at bounding box center [371, 112] width 328 height 14
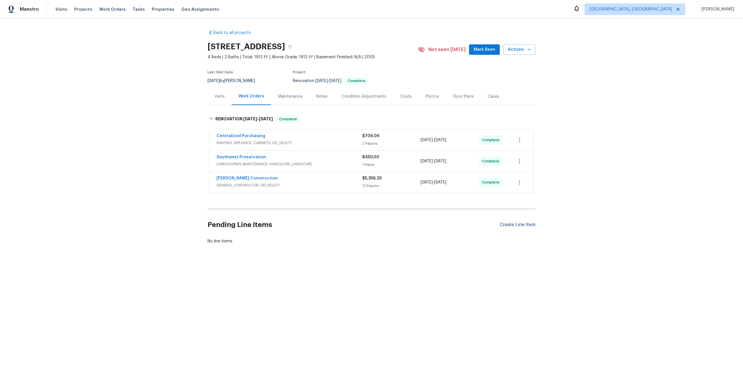
click at [522, 224] on div "Create Line Item" at bounding box center [518, 225] width 36 height 6
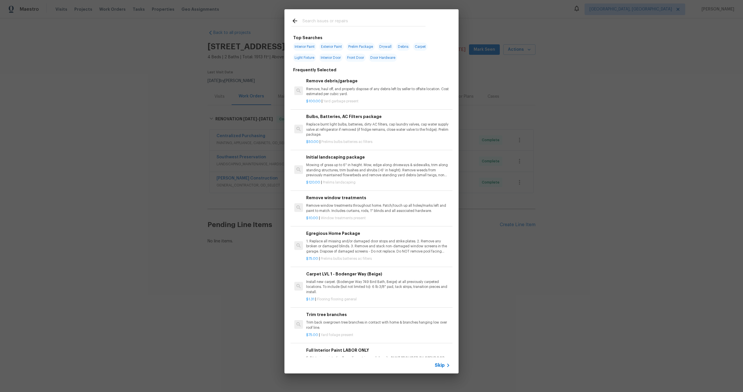
click at [436, 364] on span "Skip" at bounding box center [440, 366] width 10 height 6
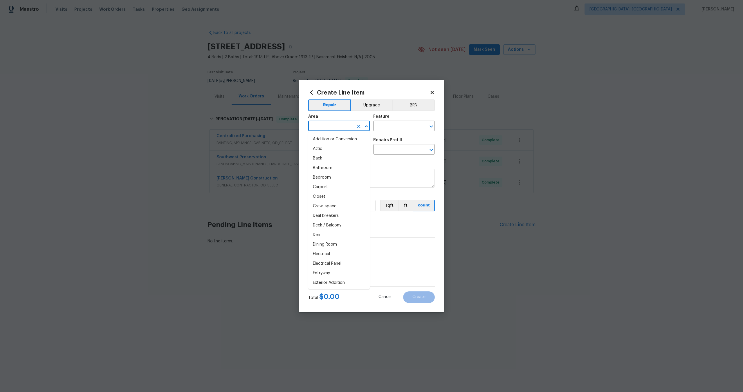
click at [334, 128] on input "text" at bounding box center [330, 126] width 45 height 9
click at [337, 147] on li "Interior Overall" at bounding box center [339, 149] width 62 height 10
type input "Interior Overall"
click at [392, 127] on input "text" at bounding box center [395, 126] width 45 height 9
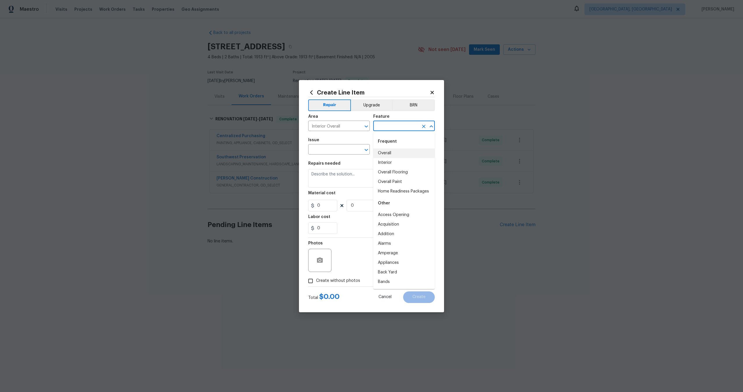
click at [387, 153] on li "Overall" at bounding box center [404, 154] width 62 height 10
type input "Overall"
click at [336, 148] on input "text" at bounding box center [330, 150] width 45 height 9
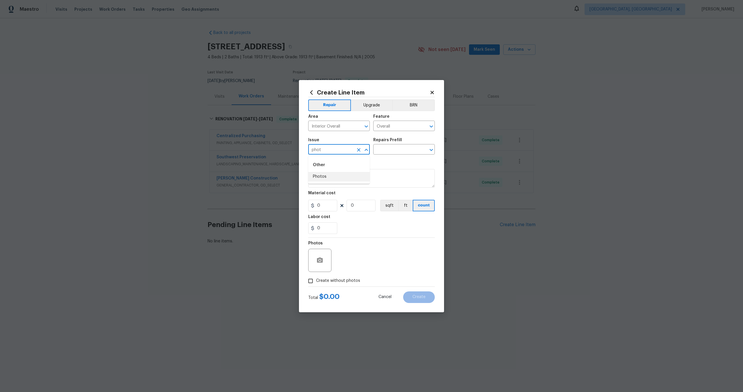
click at [328, 178] on li "Photos" at bounding box center [339, 177] width 62 height 10
type input "Photos"
click at [398, 151] on input "text" at bounding box center [395, 150] width 45 height 9
click at [390, 166] on li "3D Tour Capture $120.00" at bounding box center [404, 163] width 62 height 10
type input "3D Tour Capture $120.00"
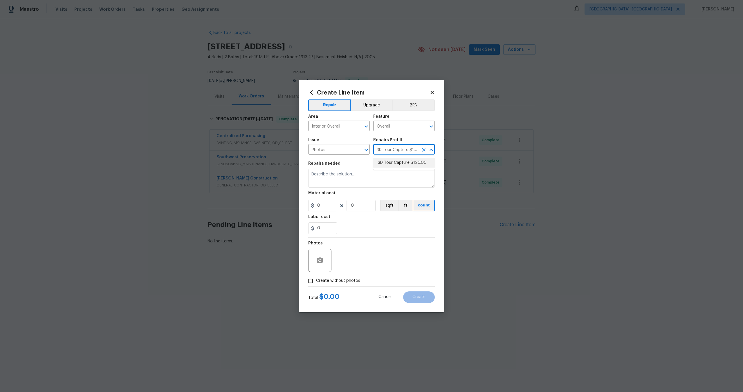
type textarea "Capture 3D tour of home"
type input "120"
type input "1"
click at [311, 282] on input "Create without photos" at bounding box center [310, 281] width 11 height 11
checkbox input "true"
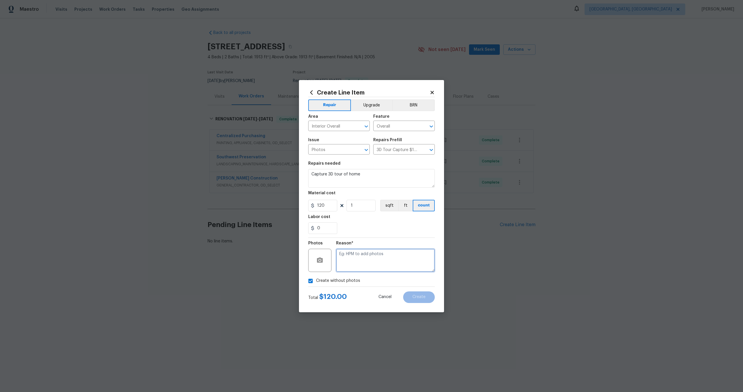
click at [347, 271] on textarea at bounding box center [385, 260] width 99 height 23
type textarea "."
click at [423, 297] on span "Create" at bounding box center [418, 297] width 13 height 4
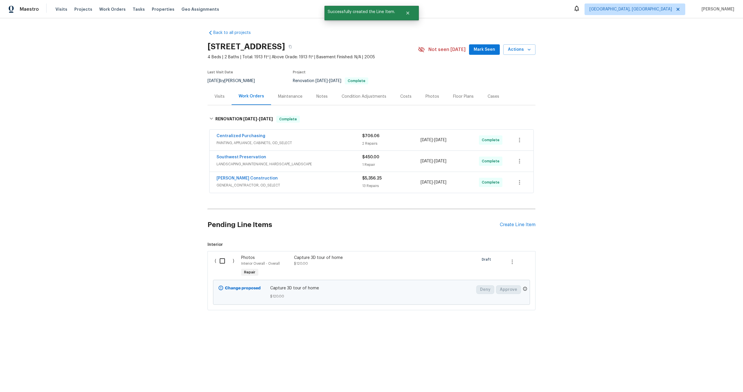
click at [221, 260] on input "checkbox" at bounding box center [224, 261] width 17 height 12
checkbox input "true"
click at [714, 380] on span "Create Work Order" at bounding box center [709, 377] width 39 height 7
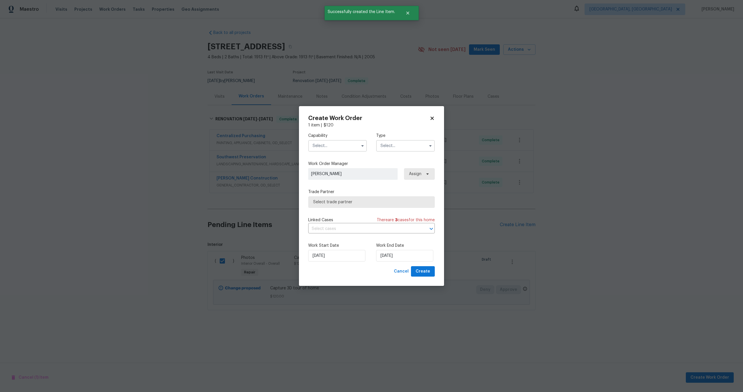
click at [342, 142] on input "text" at bounding box center [337, 146] width 59 height 12
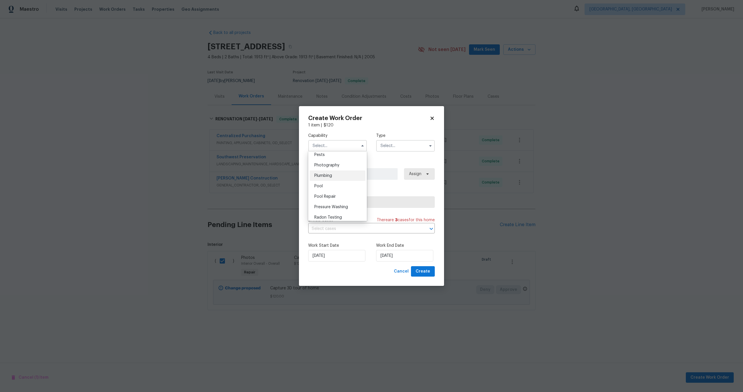
scroll to position [501, 0]
click at [330, 164] on span "Photography" at bounding box center [326, 166] width 25 height 4
type input "Photography"
click at [392, 147] on input "text" at bounding box center [405, 146] width 59 height 12
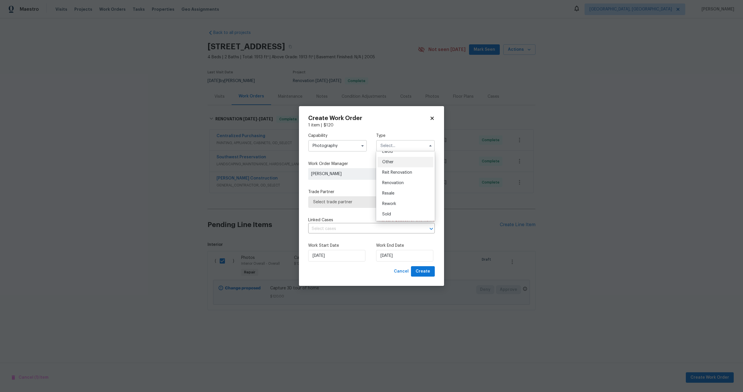
click at [391, 164] on span "Other" at bounding box center [387, 162] width 11 height 4
type input "Other"
click at [360, 203] on span "Select trade partner" at bounding box center [367, 202] width 108 height 6
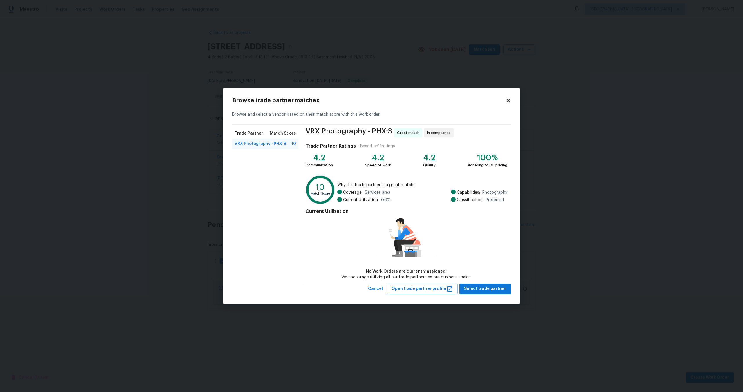
click at [264, 141] on span "VRX Photography - PHX-S" at bounding box center [260, 144] width 52 height 6
click at [483, 288] on span "Select trade partner" at bounding box center [485, 289] width 42 height 7
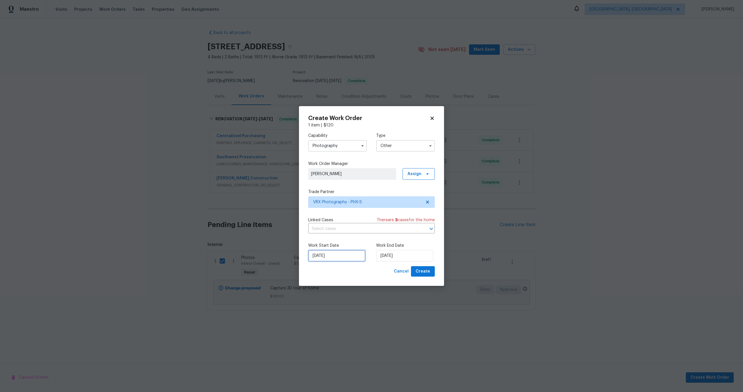
click at [344, 252] on input "[DATE]" at bounding box center [336, 256] width 57 height 12
click at [411, 250] on div "Work End Date 07/10/2025" at bounding box center [405, 252] width 59 height 19
click at [410, 257] on input "[DATE]" at bounding box center [404, 256] width 57 height 12
click at [401, 215] on div "8" at bounding box center [403, 214] width 9 height 8
type input "[DATE]"
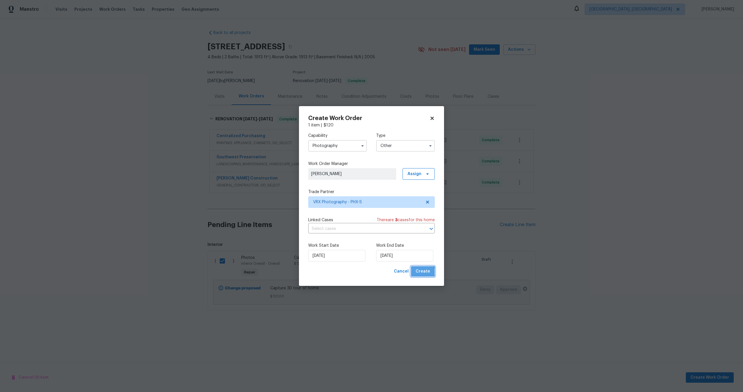
click at [423, 272] on span "Create" at bounding box center [423, 271] width 15 height 7
checkbox input "false"
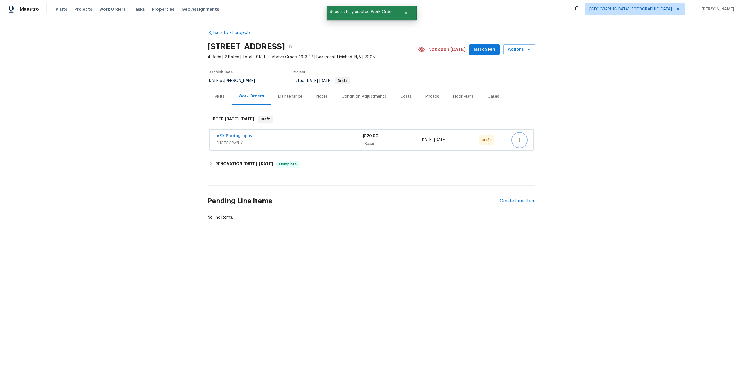
click at [518, 141] on icon "button" at bounding box center [519, 140] width 7 height 7
click at [518, 137] on li "Send to Vendor" at bounding box center [544, 141] width 65 height 10
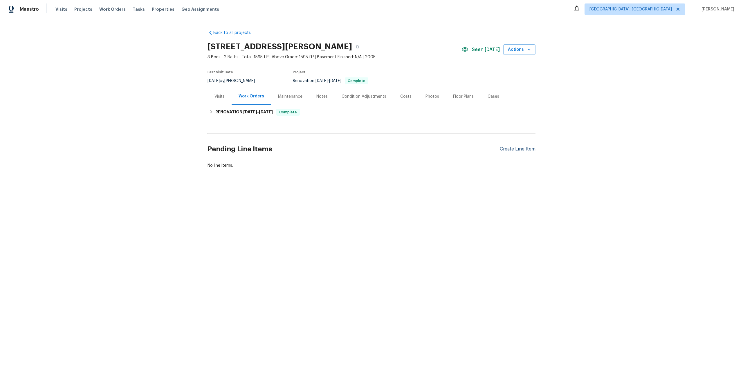
click at [521, 150] on div "Create Line Item" at bounding box center [518, 150] width 36 height 6
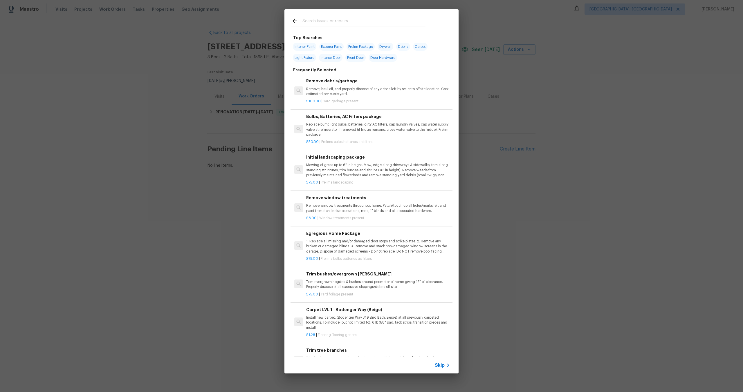
click at [438, 360] on div "Skip" at bounding box center [371, 366] width 174 height 16
click at [438, 363] on span "Skip" at bounding box center [440, 366] width 10 height 6
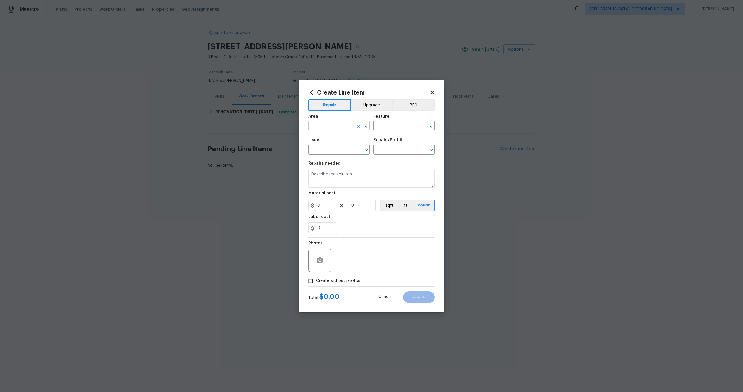
click at [341, 128] on input "text" at bounding box center [330, 126] width 45 height 9
click at [338, 148] on li "Interior Overall" at bounding box center [339, 149] width 62 height 10
type input "Interior Overall"
click at [391, 121] on div "Feature" at bounding box center [404, 119] width 62 height 8
click at [390, 130] on input "text" at bounding box center [395, 126] width 45 height 9
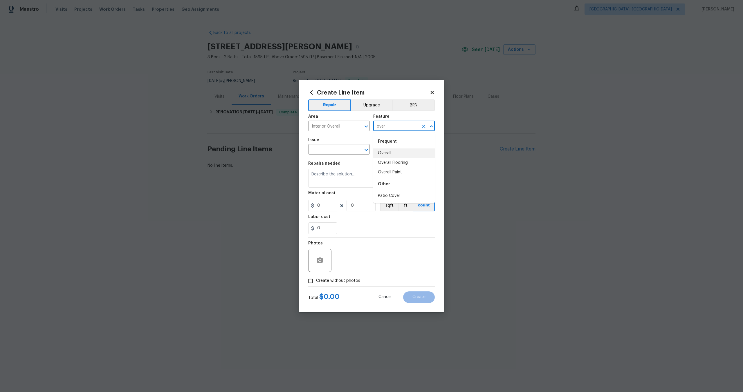
drag, startPoint x: 388, startPoint y: 155, endPoint x: 380, endPoint y: 154, distance: 8.0
click at [388, 155] on li "Overall" at bounding box center [404, 154] width 62 height 10
type input "Overall"
click at [334, 152] on input "text" at bounding box center [330, 150] width 45 height 9
click at [323, 181] on li "Photos" at bounding box center [339, 177] width 62 height 10
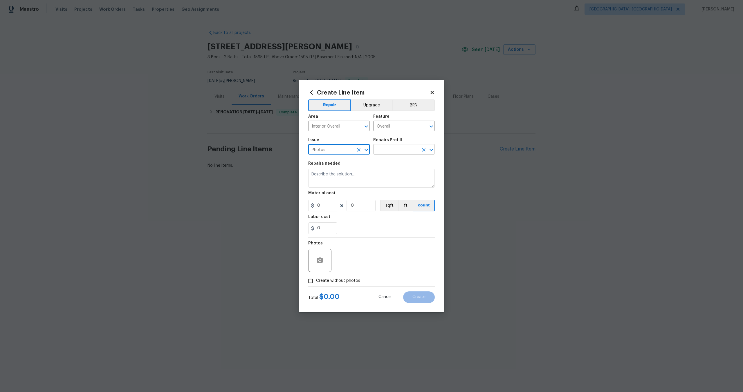
type input "Photos"
click at [397, 146] on input "text" at bounding box center [395, 150] width 45 height 9
click at [390, 163] on li "3D Tour Capture $120.00" at bounding box center [404, 163] width 62 height 10
type input "3D Tour Capture $120.00"
type textarea "Capture 3D tour of home"
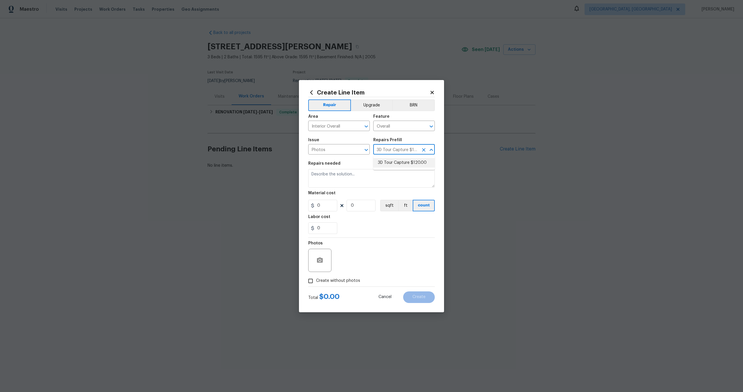
type input "1"
type input "120"
click at [308, 281] on input "Create without photos" at bounding box center [310, 281] width 11 height 11
checkbox input "true"
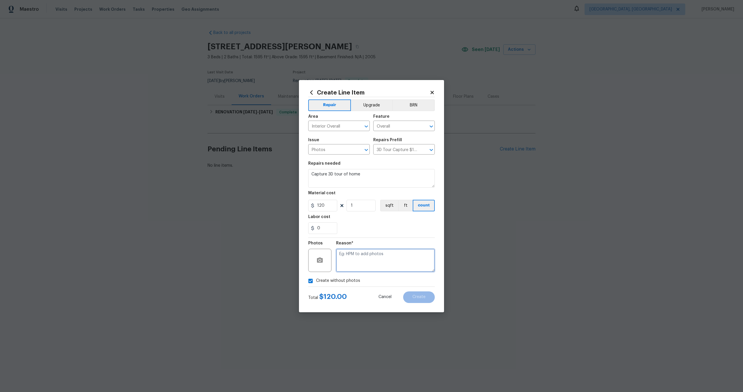
click at [363, 261] on textarea at bounding box center [385, 260] width 99 height 23
type textarea "."
click at [419, 300] on button "Create" at bounding box center [419, 298] width 32 height 12
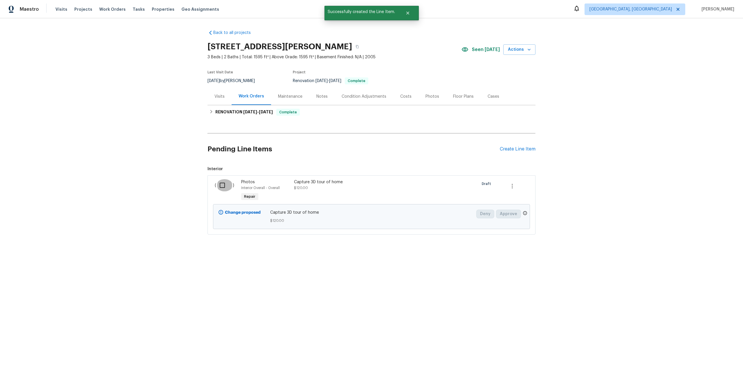
click at [226, 186] on input "checkbox" at bounding box center [224, 185] width 17 height 12
checkbox input "true"
click at [707, 378] on span "Create Work Order" at bounding box center [709, 377] width 39 height 7
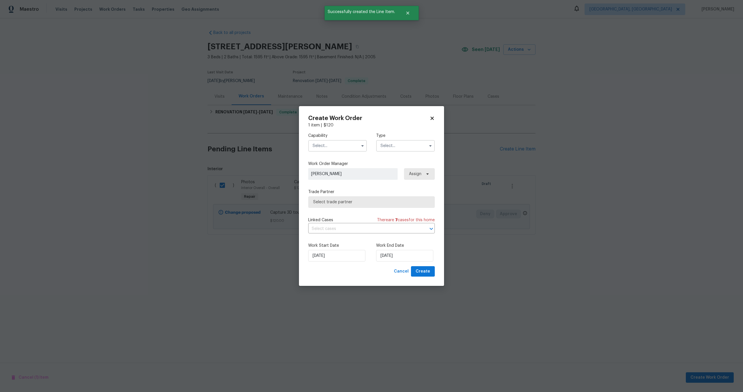
click at [335, 141] on input "text" at bounding box center [337, 146] width 59 height 12
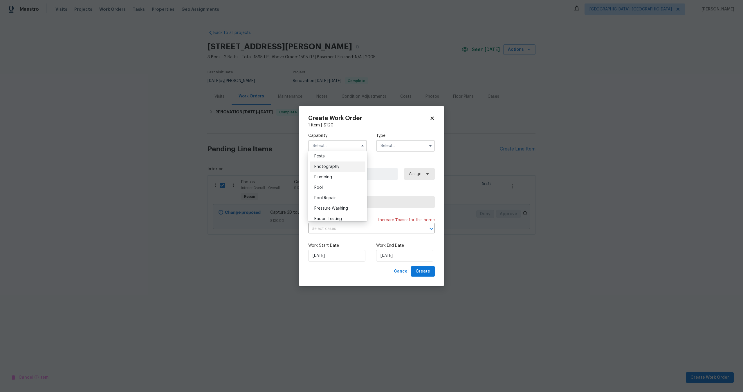
scroll to position [499, 0]
click at [342, 168] on div "Photography" at bounding box center [338, 168] width 56 height 10
type input "Photography"
click at [405, 144] on input "text" at bounding box center [405, 146] width 59 height 12
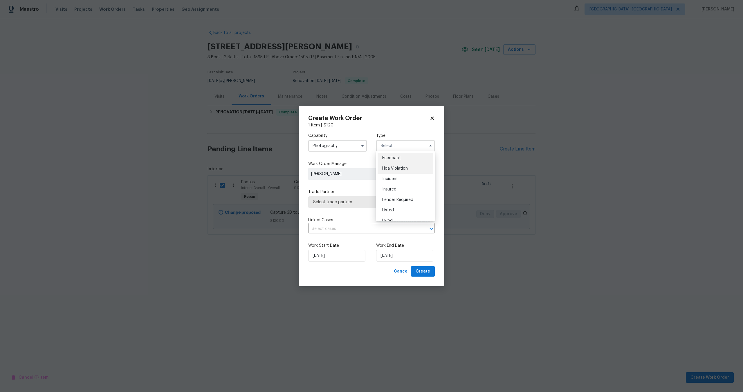
scroll to position [69, 0]
click at [399, 167] on div "Reit Renovation" at bounding box center [406, 172] width 56 height 10
click at [402, 148] on input "Reit Renovation" at bounding box center [405, 146] width 59 height 12
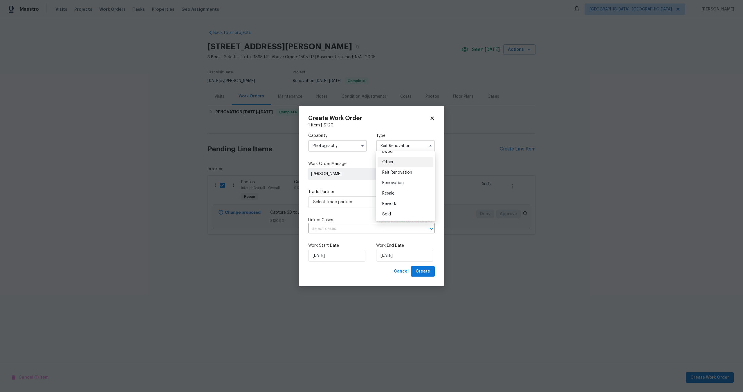
click at [390, 160] on span "Other" at bounding box center [387, 162] width 11 height 4
type input "Other"
click at [345, 200] on span "Select trade partner" at bounding box center [367, 202] width 108 height 6
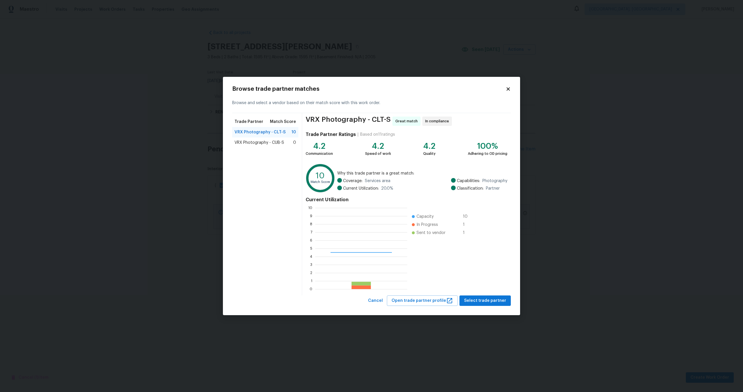
scroll to position [81, 92]
click at [490, 302] on span "Select trade partner" at bounding box center [485, 300] width 42 height 7
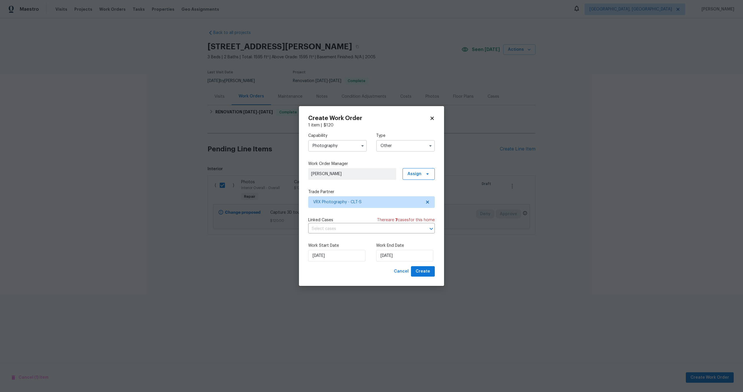
click at [429, 255] on div "07/10/2025" at bounding box center [405, 256] width 59 height 12
click at [408, 258] on input "07/10/2025" at bounding box center [404, 256] width 57 height 12
click at [403, 214] on div "8" at bounding box center [403, 214] width 9 height 8
type input "08/10/2025"
click at [419, 272] on span "Create" at bounding box center [423, 271] width 15 height 7
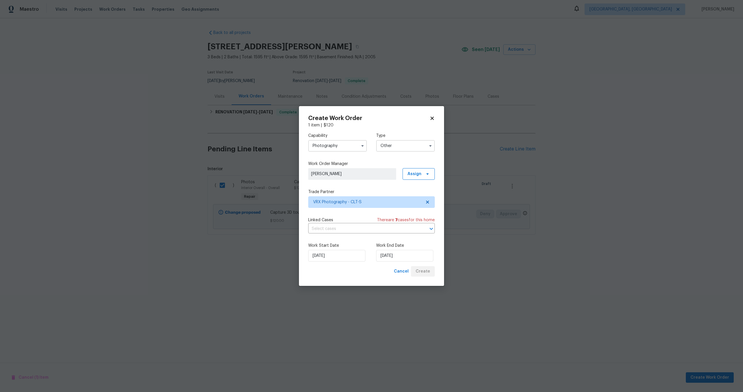
checkbox input "false"
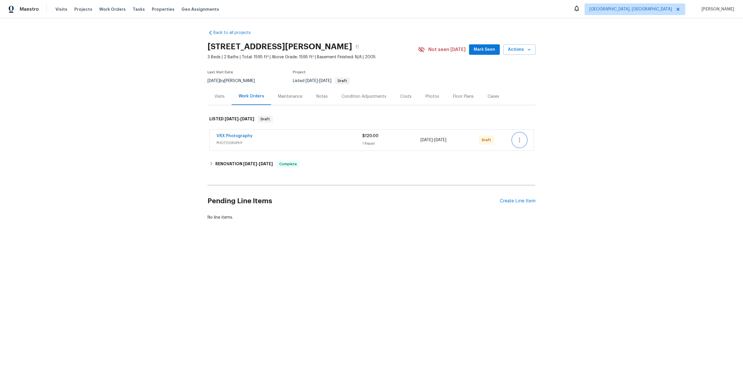
click at [519, 143] on icon "button" at bounding box center [519, 140] width 7 height 7
click at [523, 141] on li "Send to Vendor" at bounding box center [544, 141] width 65 height 10
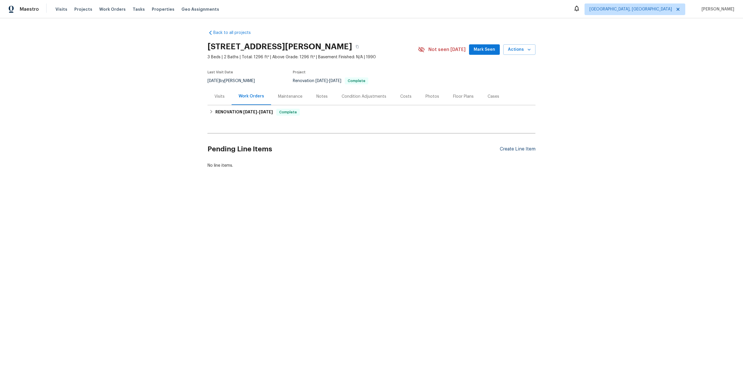
click at [525, 148] on div "Create Line Item" at bounding box center [518, 150] width 36 height 6
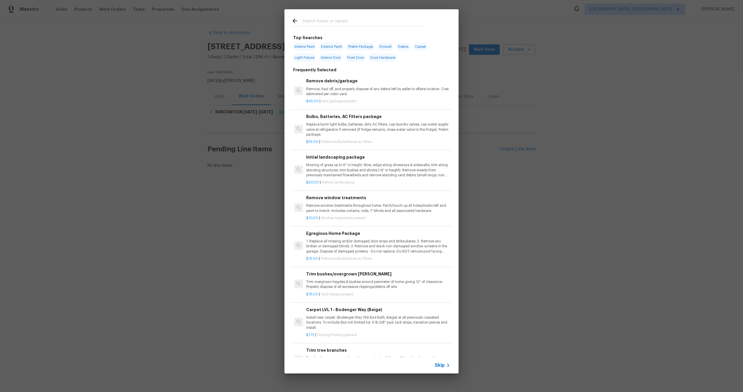
click at [440, 365] on span "Skip" at bounding box center [440, 366] width 10 height 6
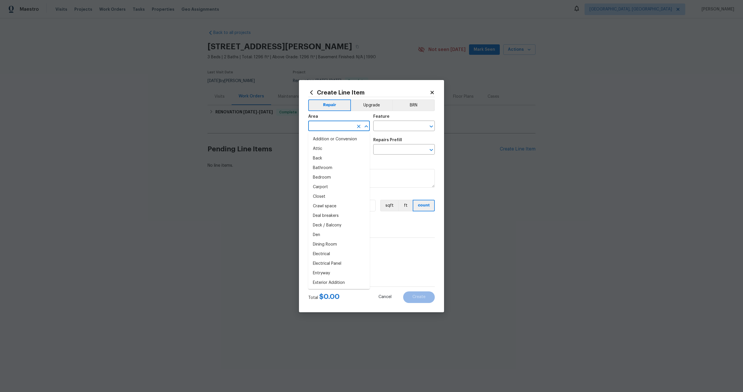
click at [323, 127] on input "text" at bounding box center [330, 126] width 45 height 9
click at [320, 149] on li "Interior Overall" at bounding box center [339, 149] width 62 height 10
type input "Interior Overall"
click at [396, 128] on input "text" at bounding box center [395, 126] width 45 height 9
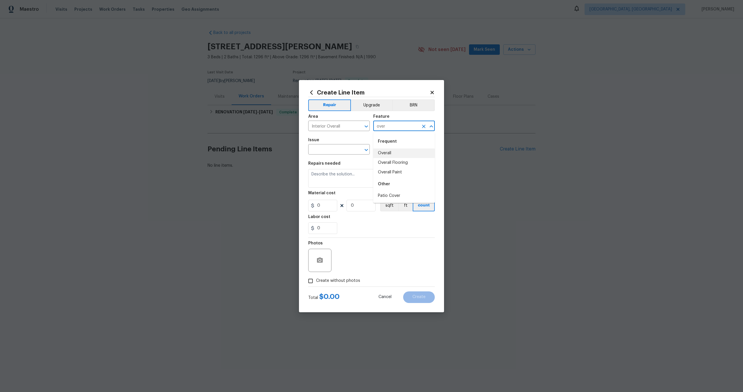
click at [390, 151] on li "Overall" at bounding box center [404, 154] width 62 height 10
type input "Overall"
click at [336, 150] on input "text" at bounding box center [330, 150] width 45 height 9
click at [334, 176] on li "Photos" at bounding box center [339, 177] width 62 height 10
type input "Photos"
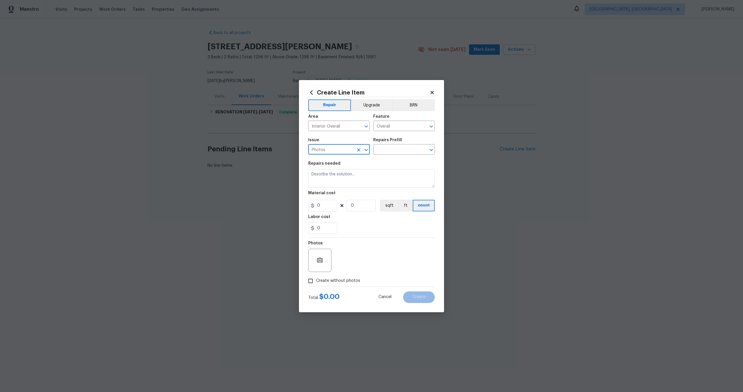
click at [393, 156] on div "Issue Photos ​ Repairs Prefill ​" at bounding box center [371, 147] width 127 height 24
click at [393, 151] on input "text" at bounding box center [395, 150] width 45 height 9
click at [389, 159] on li "3D Tour Capture $120.00" at bounding box center [404, 163] width 62 height 10
type input "3D Tour Capture $120.00"
type textarea "Capture 3D tour of home"
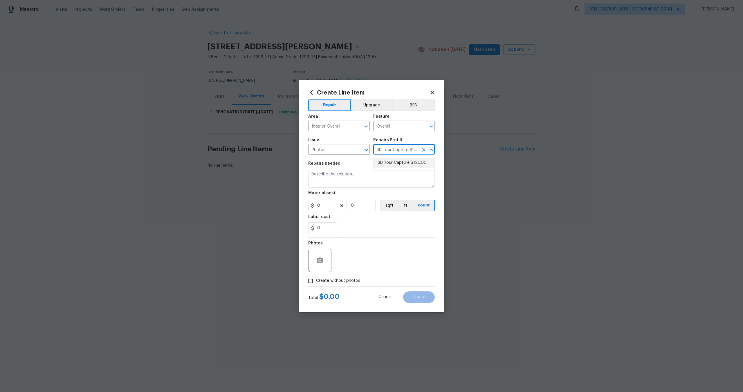
type input "1"
type input "120"
drag, startPoint x: 310, startPoint y: 277, endPoint x: 313, endPoint y: 276, distance: 3.5
click at [310, 277] on input "Create without photos" at bounding box center [310, 281] width 11 height 11
checkbox input "true"
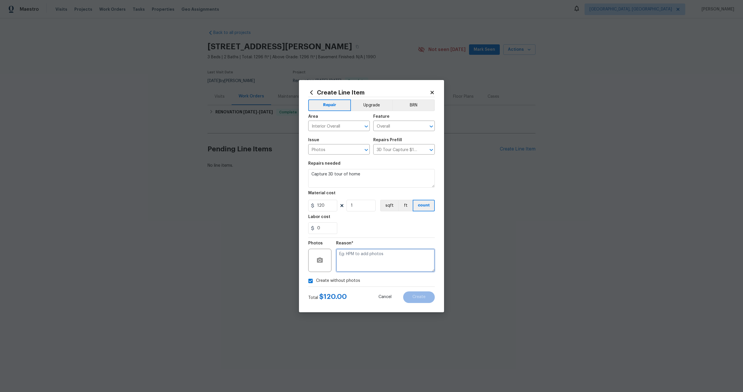
click at [358, 263] on textarea at bounding box center [385, 260] width 99 height 23
type textarea "."
click at [412, 294] on button "Create" at bounding box center [419, 298] width 32 height 12
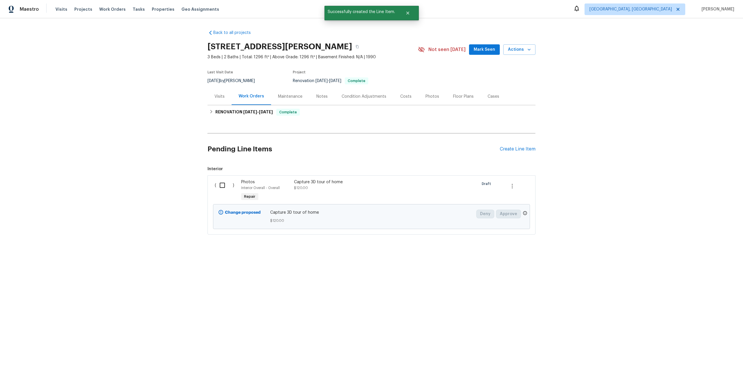
click at [223, 185] on input "checkbox" at bounding box center [224, 185] width 17 height 12
checkbox input "true"
click at [704, 375] on span "Create Work Order" at bounding box center [709, 377] width 39 height 7
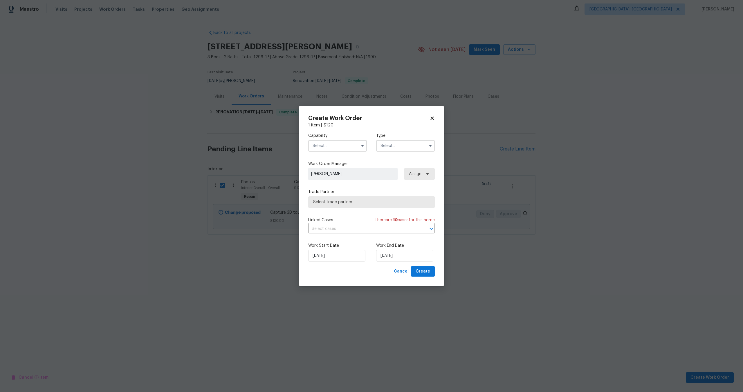
click at [334, 153] on div "Capability Type" at bounding box center [371, 142] width 127 height 28
click at [335, 145] on input "text" at bounding box center [337, 146] width 59 height 12
click at [327, 180] on span "Photography" at bounding box center [326, 182] width 25 height 4
type input "Photography"
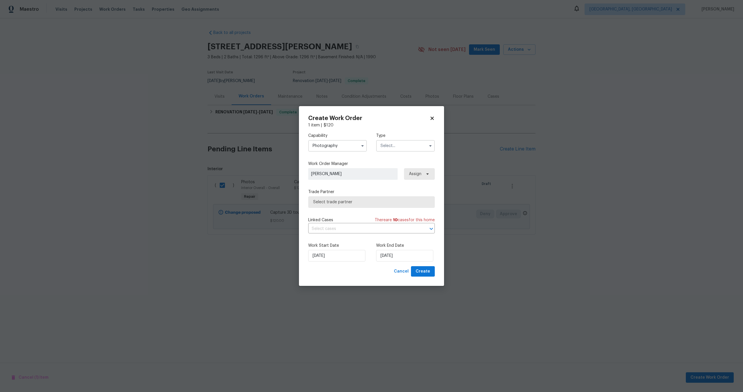
click at [407, 143] on input "text" at bounding box center [405, 146] width 59 height 12
click at [393, 163] on span "Other" at bounding box center [387, 162] width 11 height 4
type input "Other"
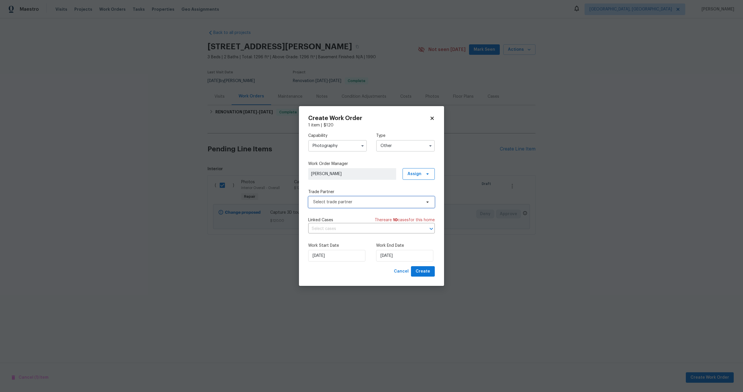
click at [362, 205] on span "Select trade partner" at bounding box center [371, 202] width 127 height 12
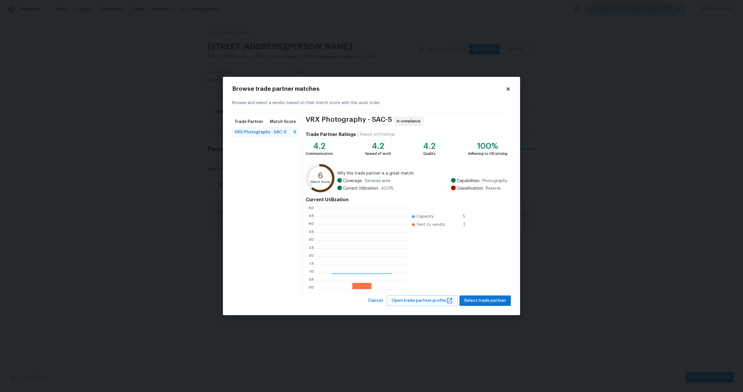
scroll to position [81, 90]
click at [484, 303] on span "Select trade partner" at bounding box center [485, 300] width 42 height 7
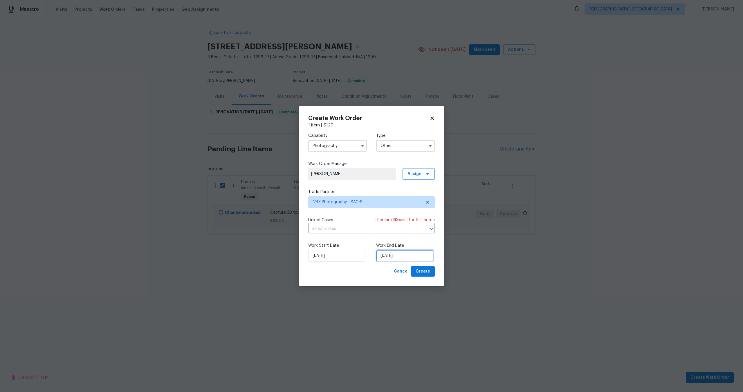
click at [398, 256] on input "07/10/2025" at bounding box center [404, 256] width 57 height 12
click at [402, 215] on div "8" at bounding box center [403, 214] width 9 height 8
type input "08/10/2025"
click at [426, 273] on span "Create" at bounding box center [423, 271] width 15 height 7
checkbox input "false"
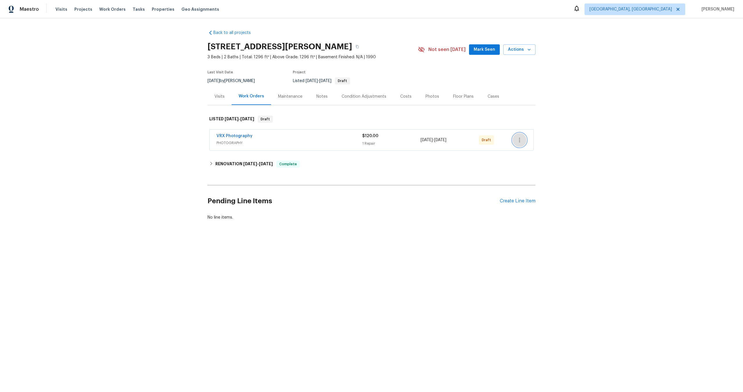
click at [520, 138] on icon "button" at bounding box center [519, 140] width 7 height 7
click at [520, 138] on li "Send to Vendor" at bounding box center [544, 141] width 65 height 10
